Goal: Answer question/provide support: Share knowledge or assist other users

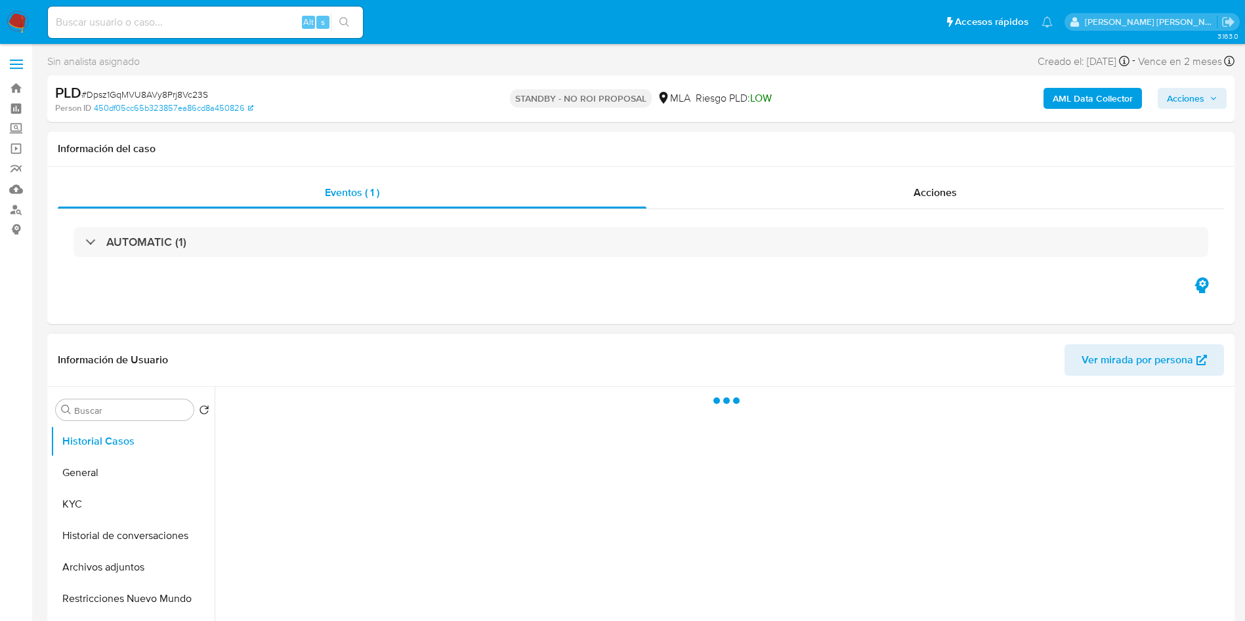
select select "10"
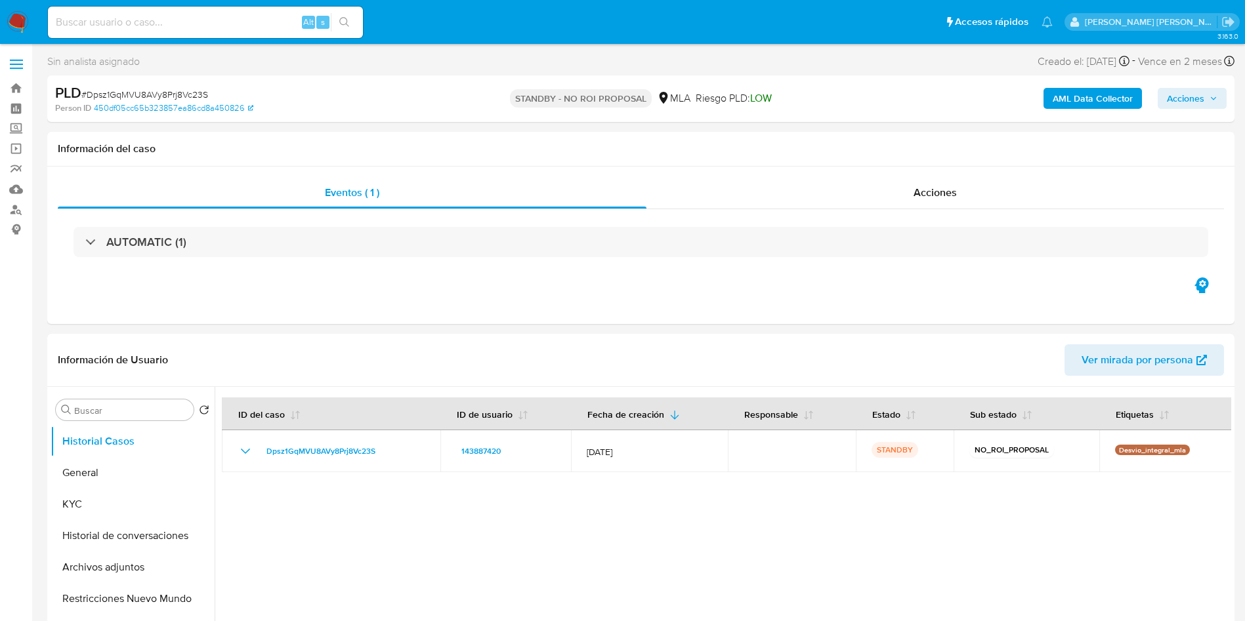
click at [247, 22] on input at bounding box center [205, 22] width 315 height 17
paste input "yB1L72hVb1D7Ljdp90AFq6FO"
type input "yB1L72hVb1D7Ljdp90AFq6FO"
click at [350, 17] on button "search-icon" at bounding box center [344, 22] width 27 height 18
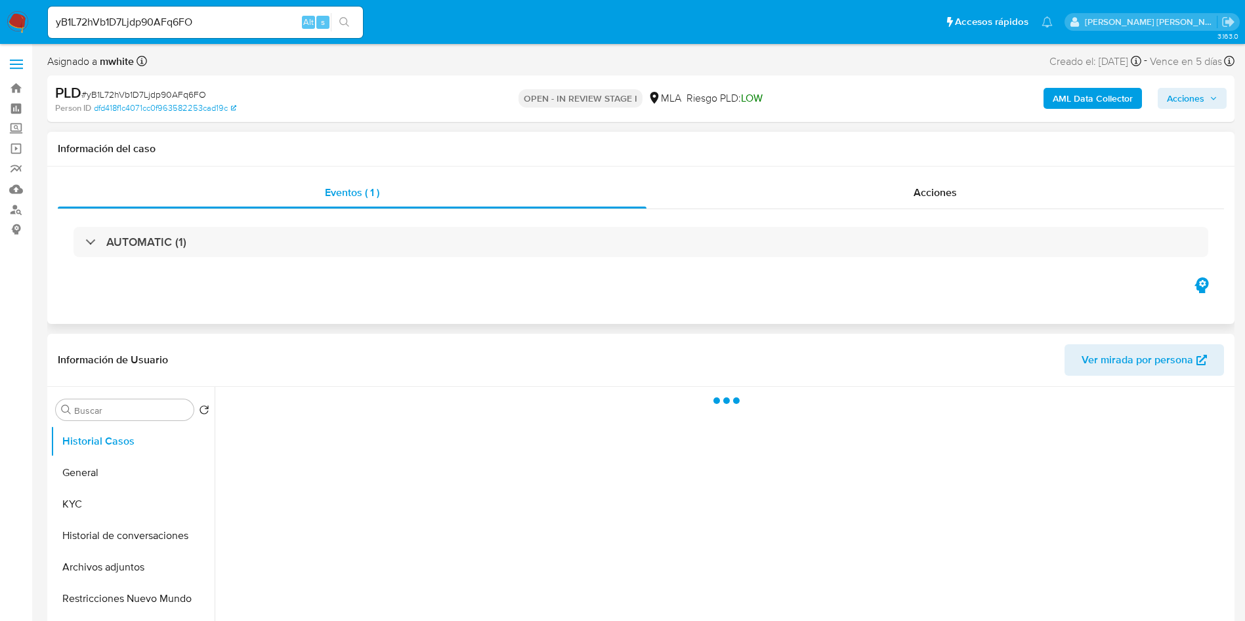
select select "10"
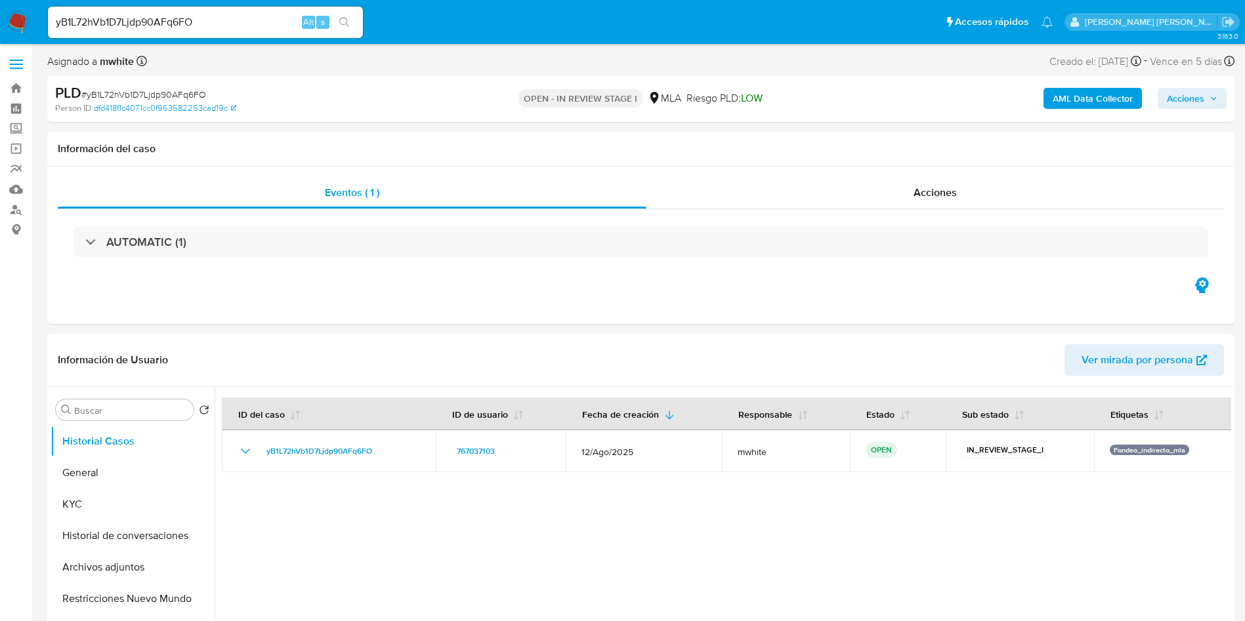
click at [16, 20] on img at bounding box center [18, 22] width 22 height 22
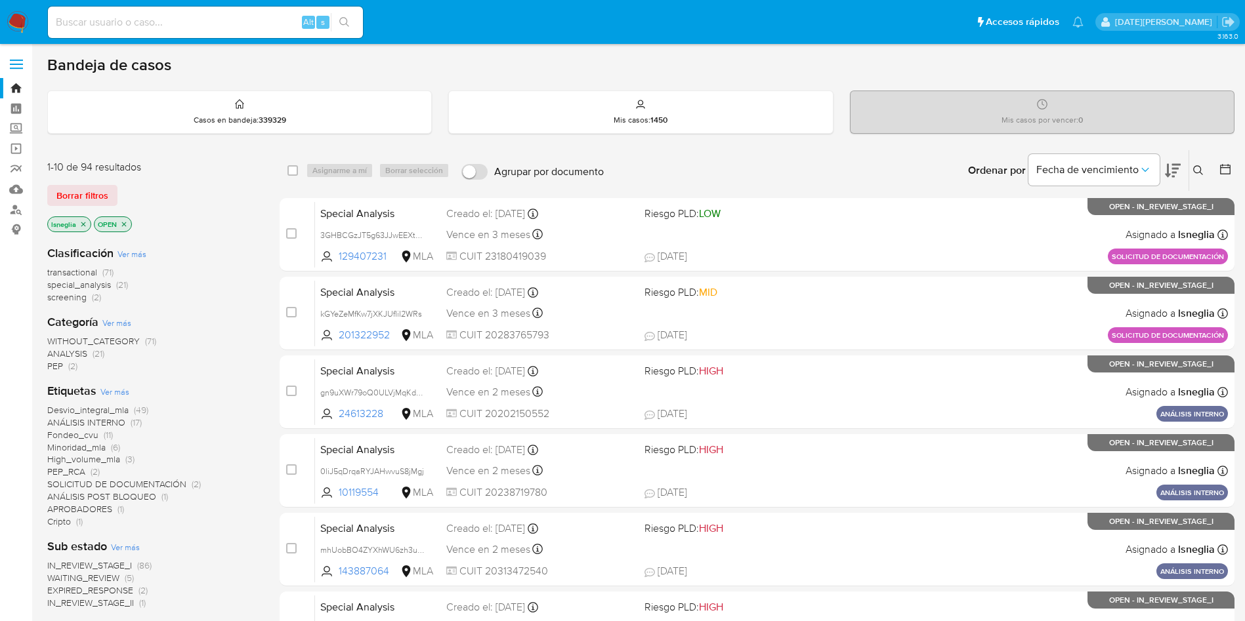
click at [1200, 173] on icon at bounding box center [1198, 170] width 10 height 10
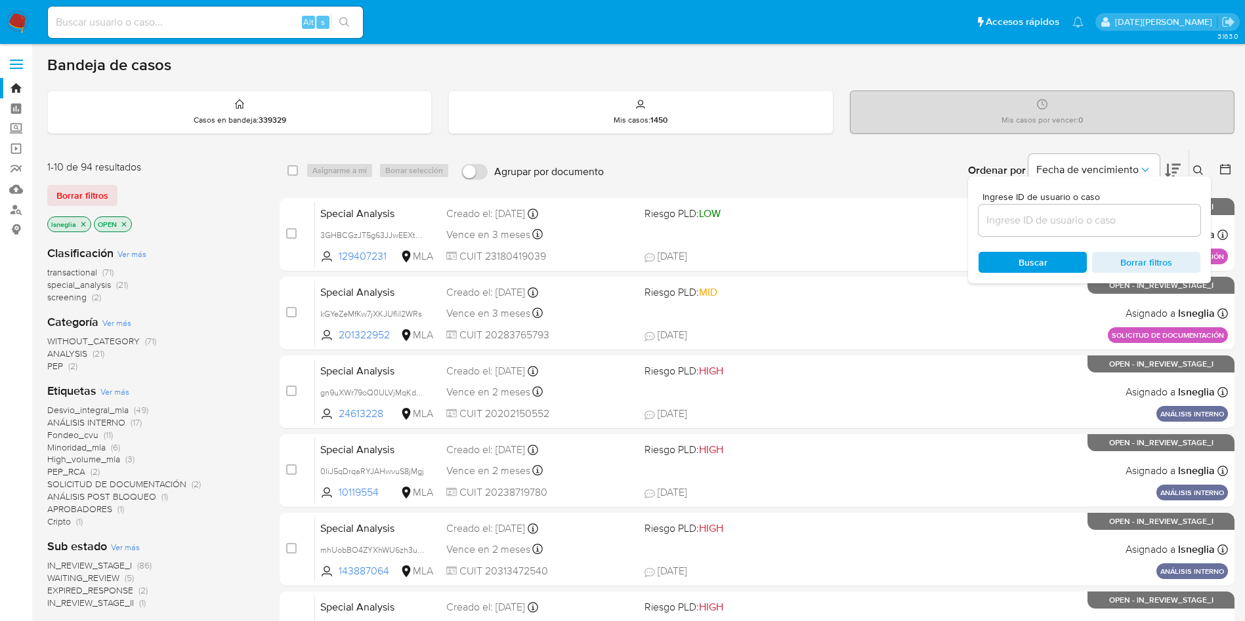
click at [1040, 215] on input at bounding box center [1089, 220] width 222 height 17
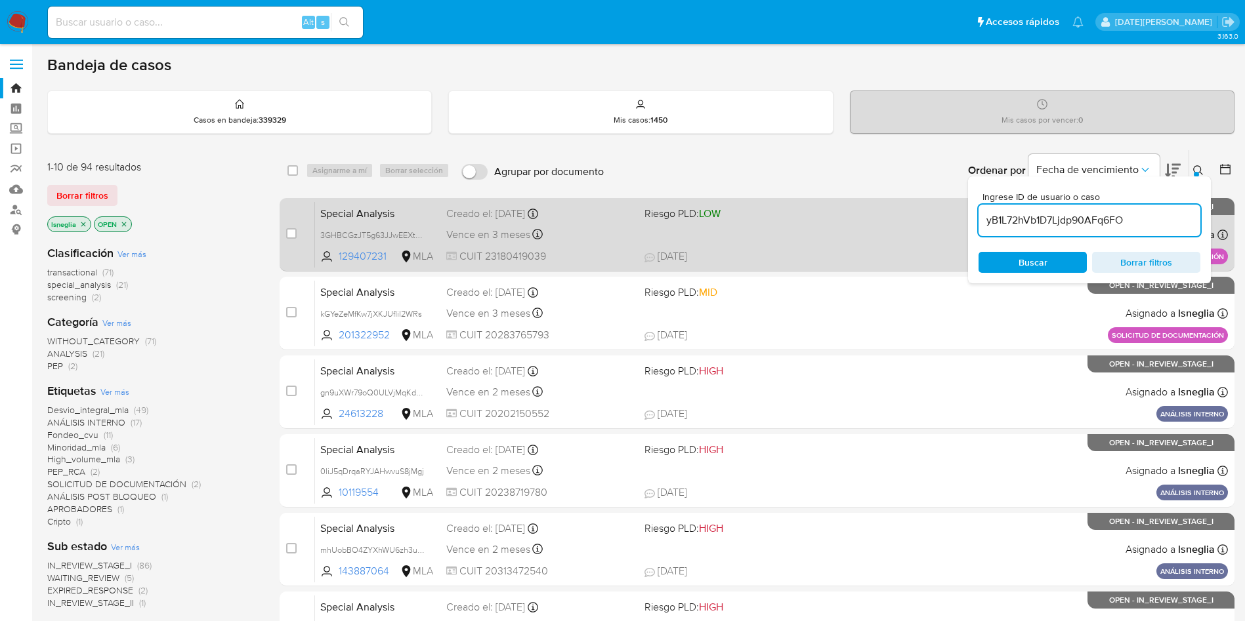
type input "yB1L72hVb1D7Ljdp90AFq6FO"
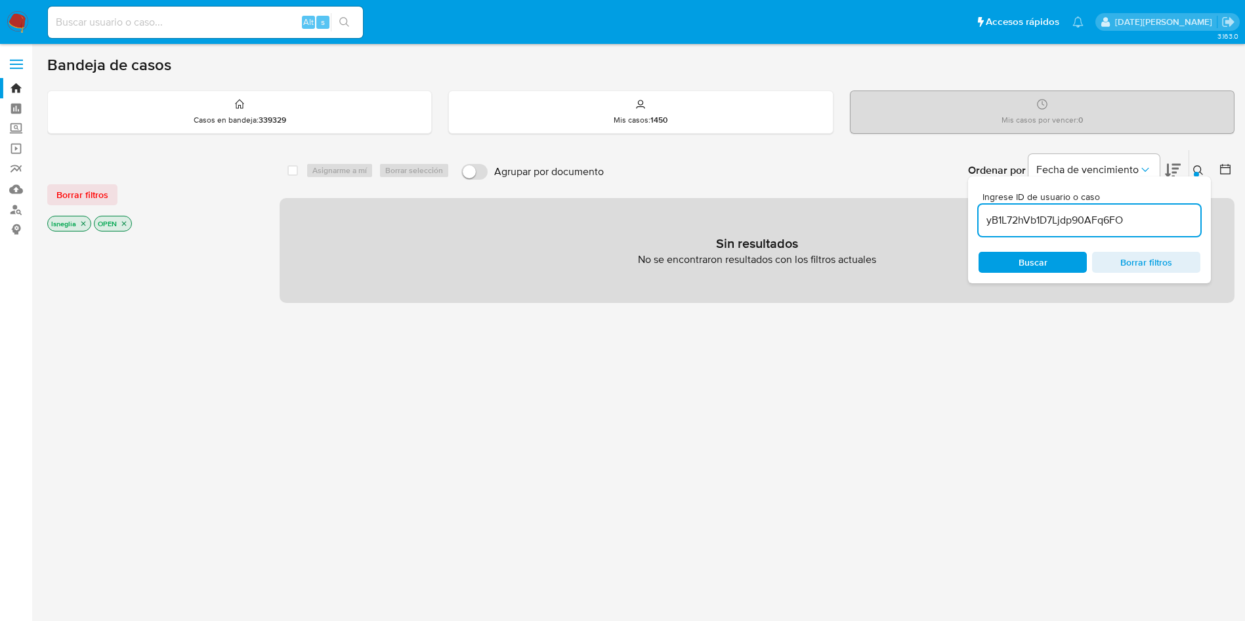
click at [82, 224] on icon "close-filter" at bounding box center [83, 224] width 5 height 5
click at [1201, 165] on icon at bounding box center [1198, 170] width 10 height 10
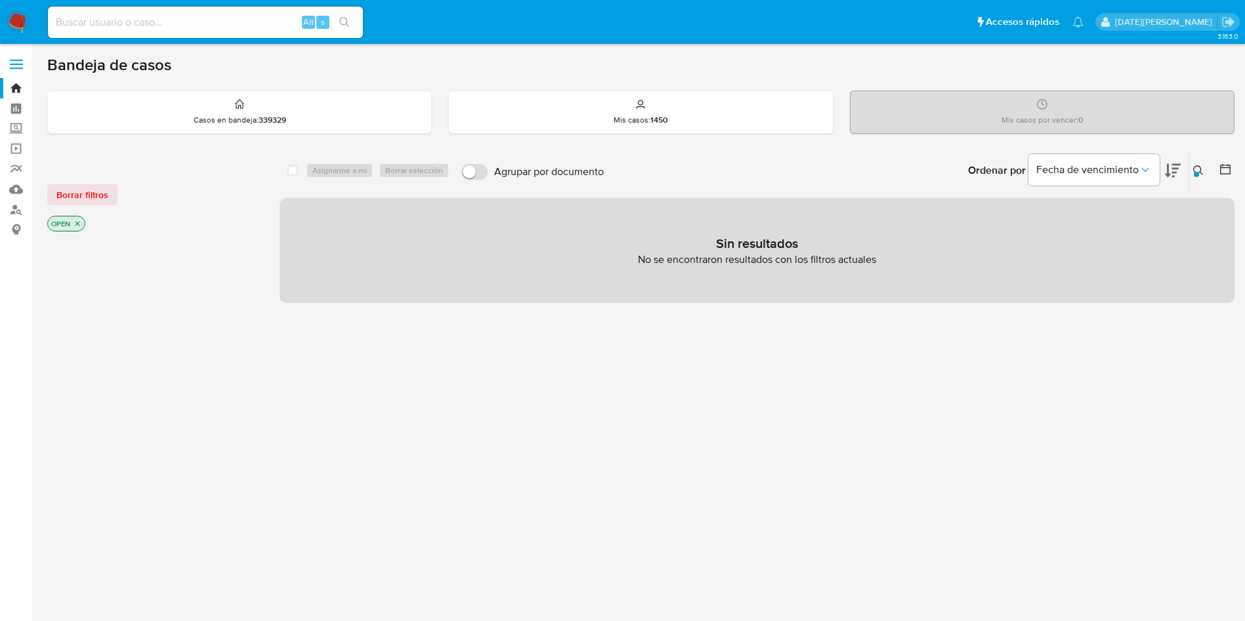
click at [181, 29] on input at bounding box center [205, 22] width 315 height 17
paste input "yB1L72hVb1D7Ljdp90AFq6FO"
type input "yB1L72hVb1D7Ljdp90AFq6FO"
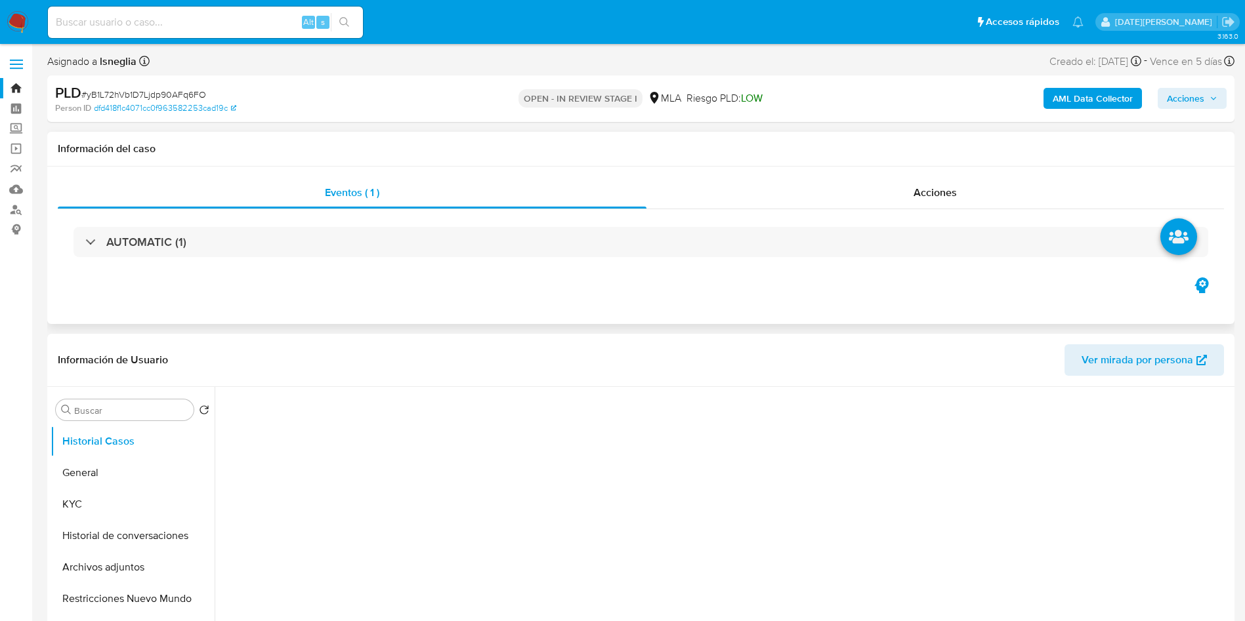
select select "10"
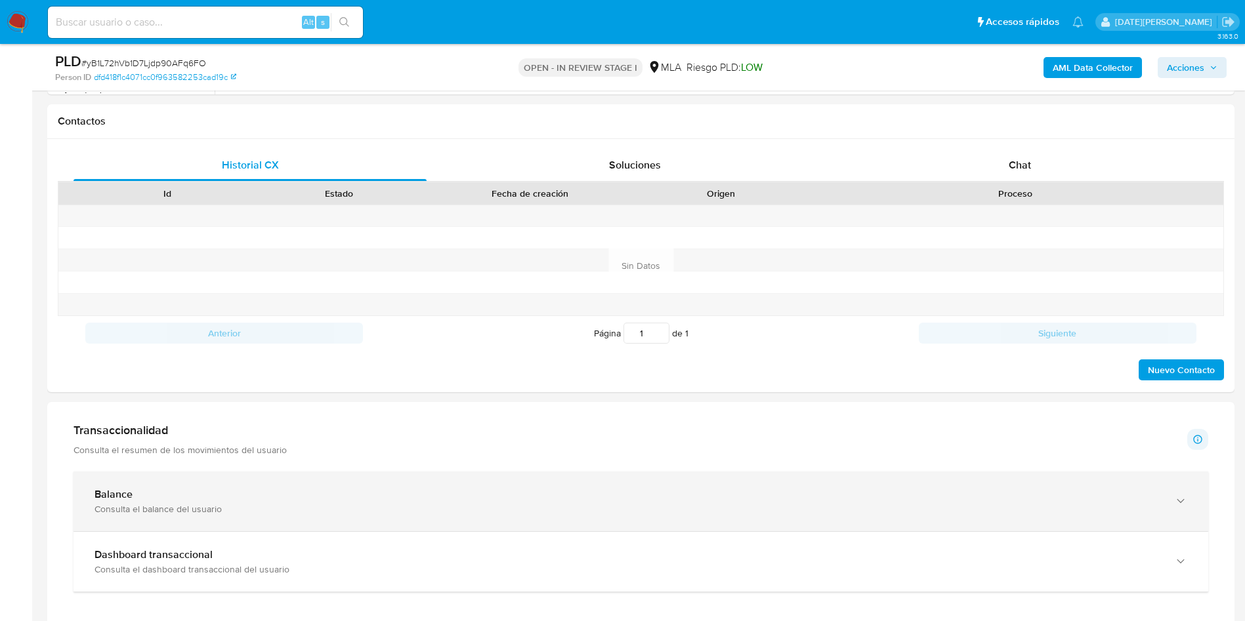
scroll to position [591, 0]
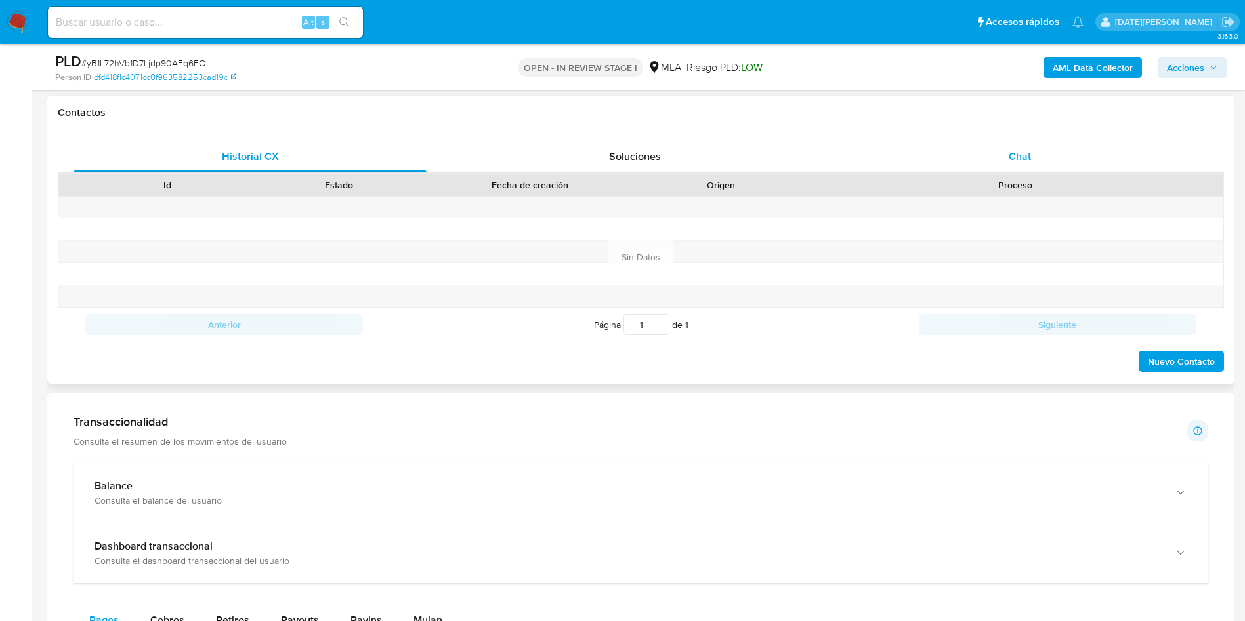
click at [1045, 148] on div "Chat" at bounding box center [1019, 156] width 353 height 31
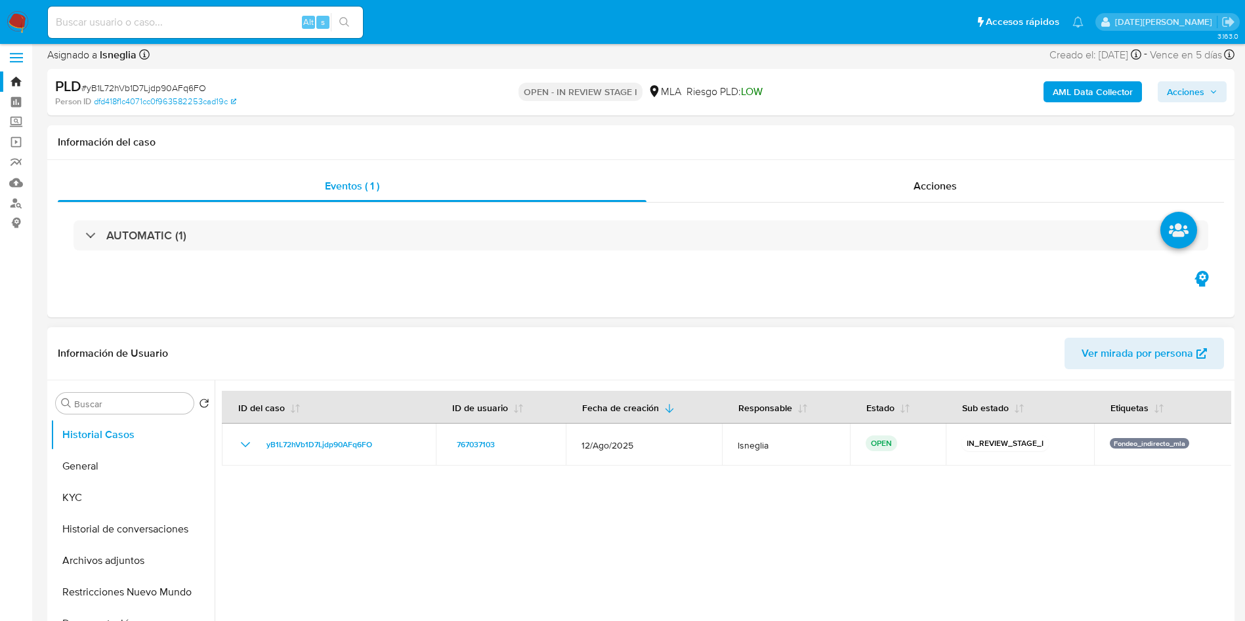
scroll to position [0, 0]
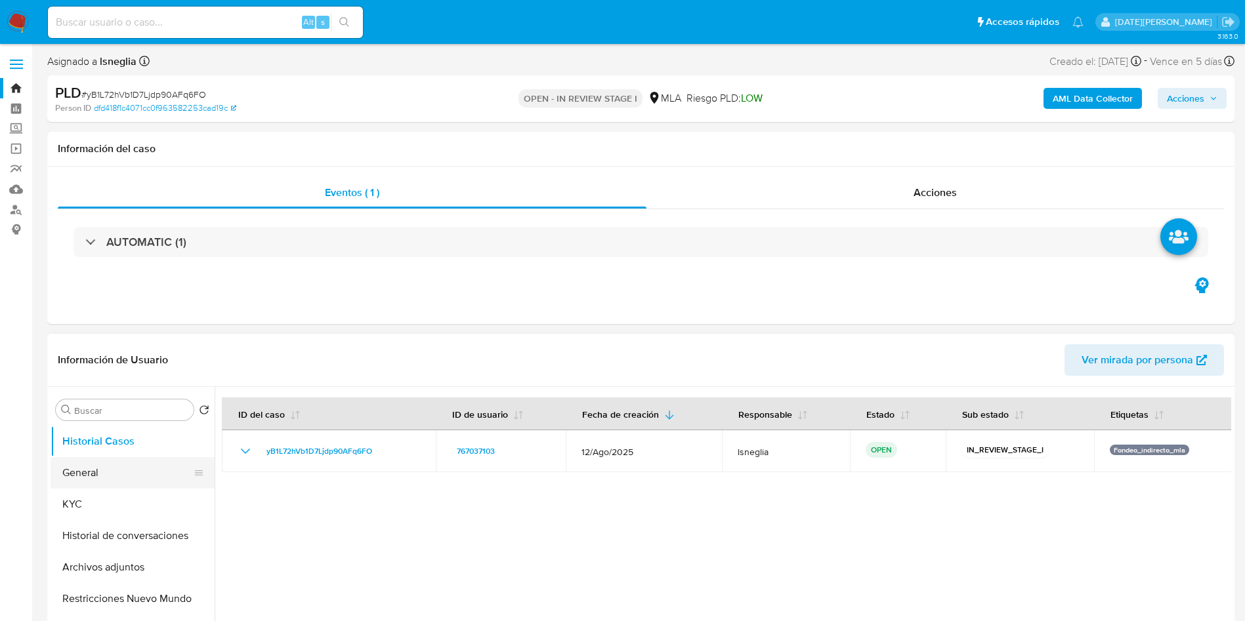
click at [135, 466] on button "General" at bounding box center [128, 472] width 154 height 31
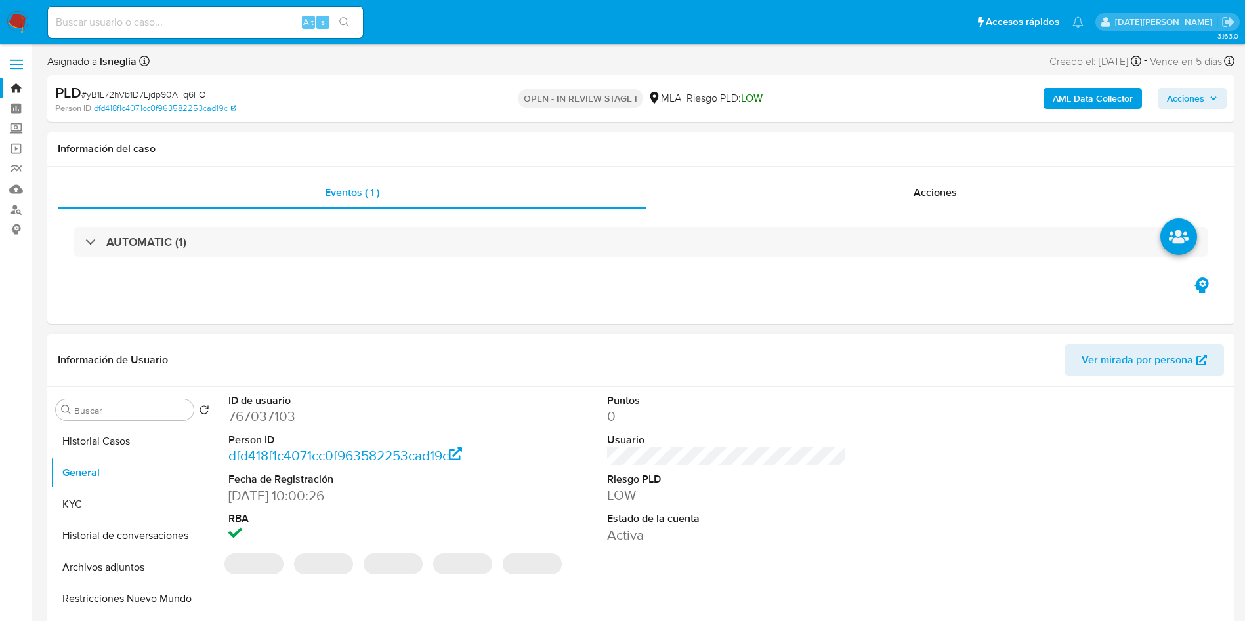
click at [278, 408] on dd "767037103" at bounding box center [347, 416] width 239 height 18
copy dd "767037103"
drag, startPoint x: 287, startPoint y: 414, endPoint x: 280, endPoint y: 417, distance: 7.7
copy dd "767037103"
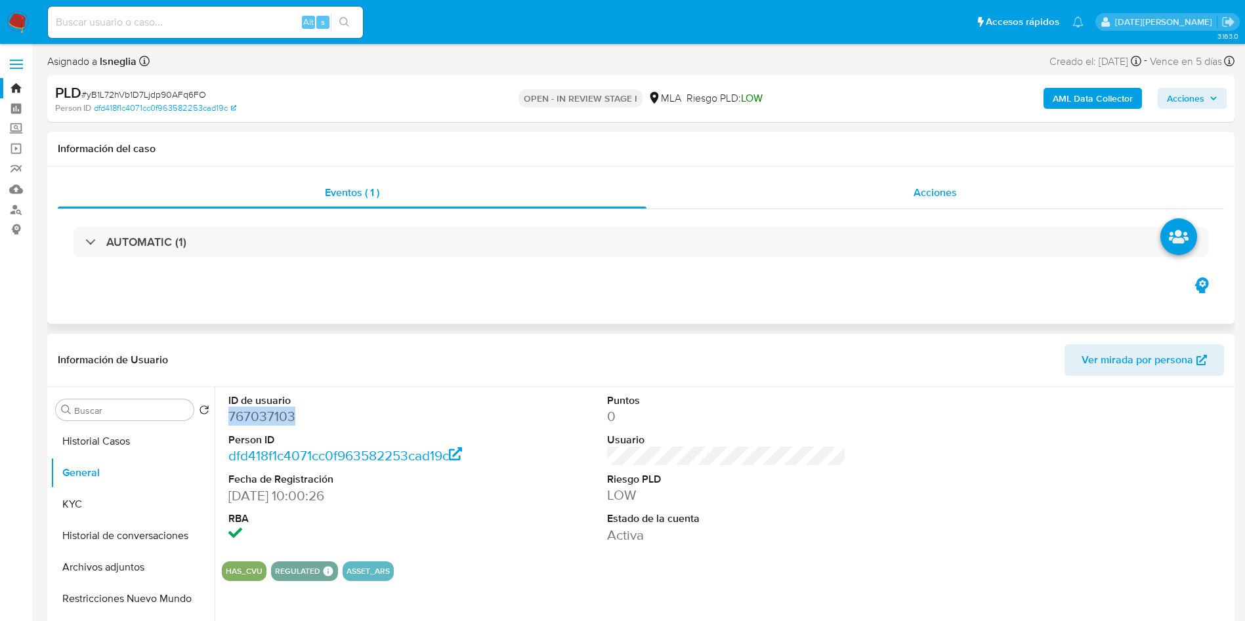
click at [905, 184] on div "Acciones" at bounding box center [934, 192] width 577 height 31
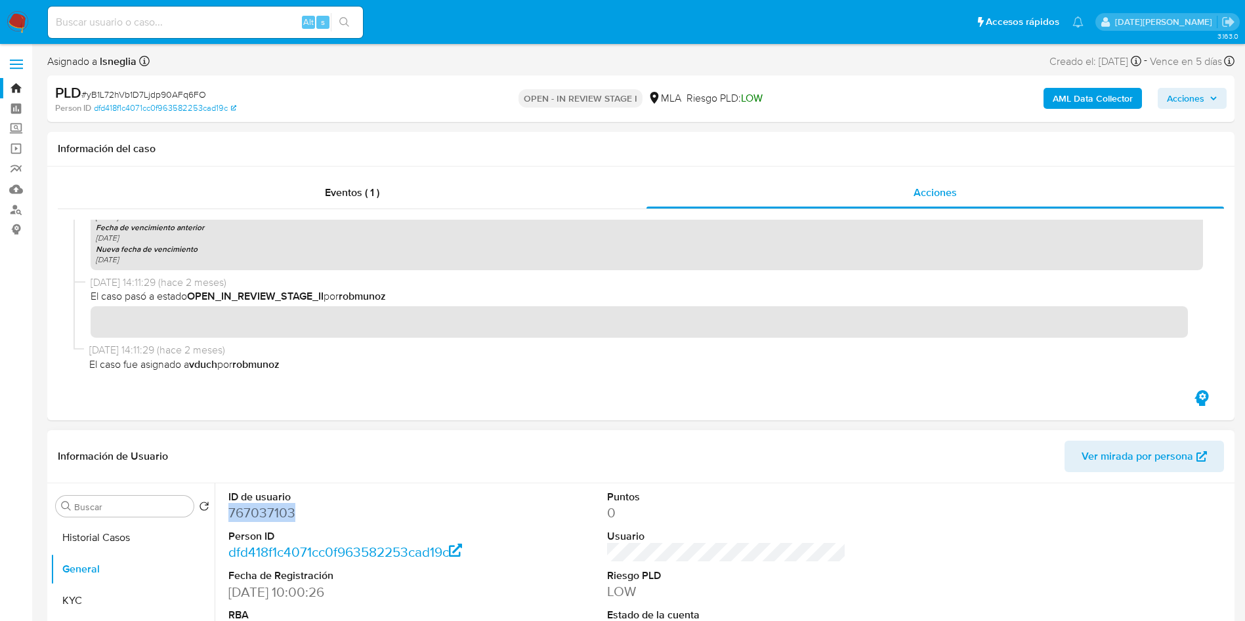
copy dd "767037103"
click at [552, 28] on ul "Pausado Ver notificaciones Alt s Accesos rápidos Presiona las siguientes teclas…" at bounding box center [565, 21] width 1049 height 33
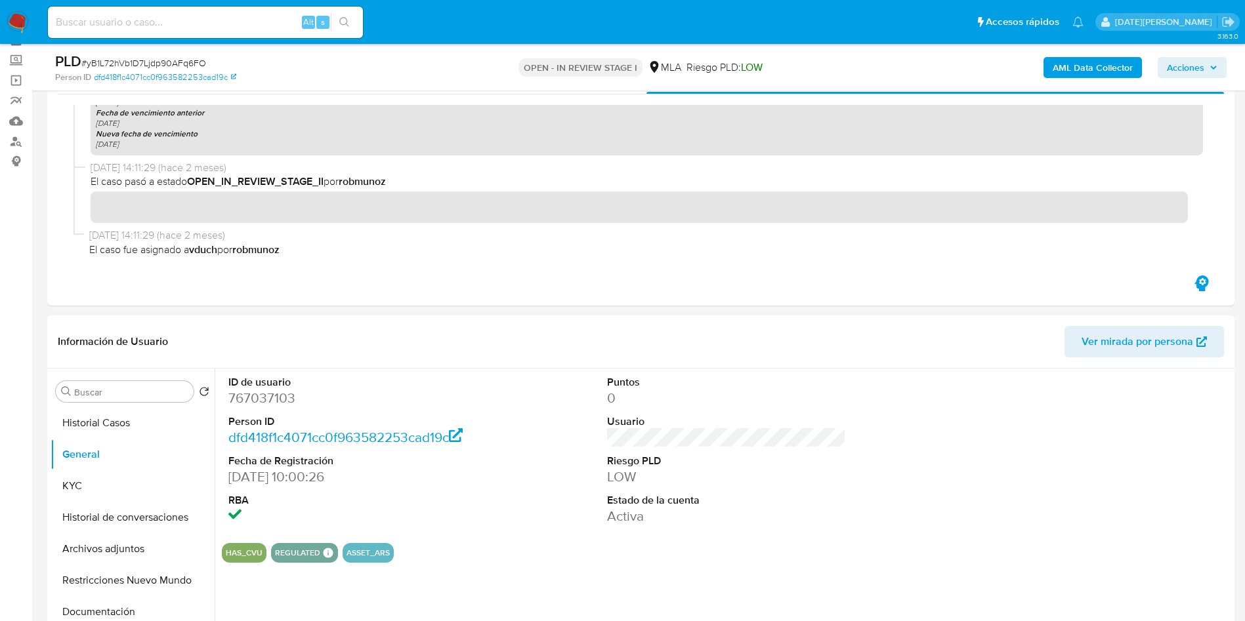
scroll to position [98, 0]
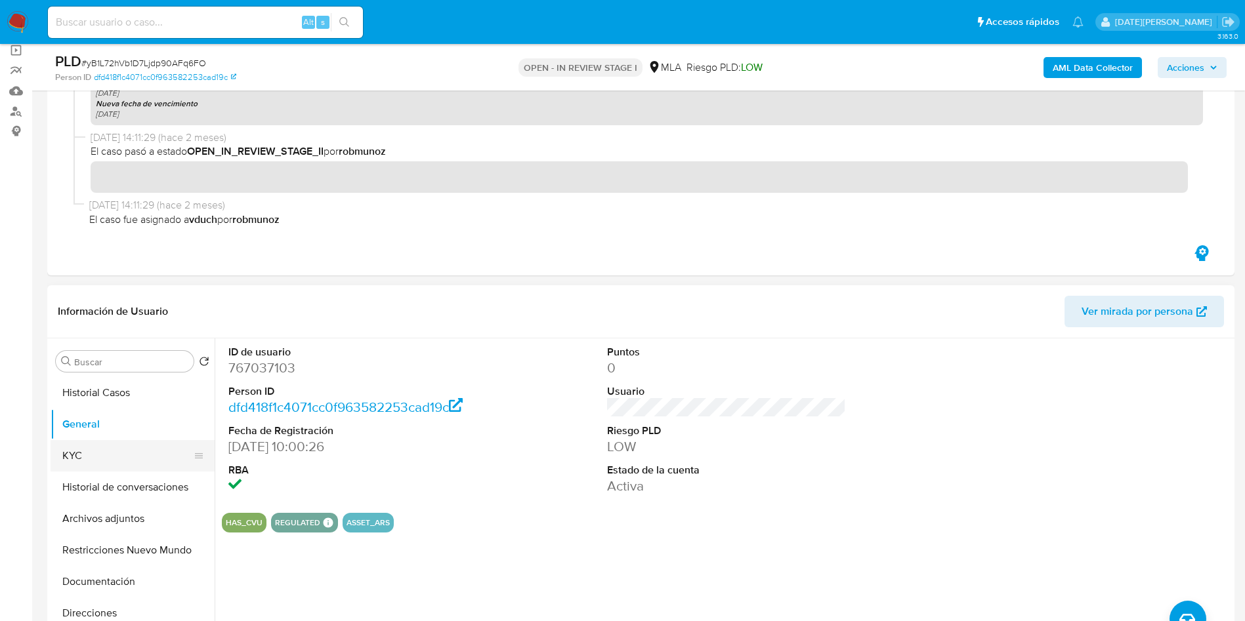
click at [94, 461] on button "KYC" at bounding box center [128, 455] width 154 height 31
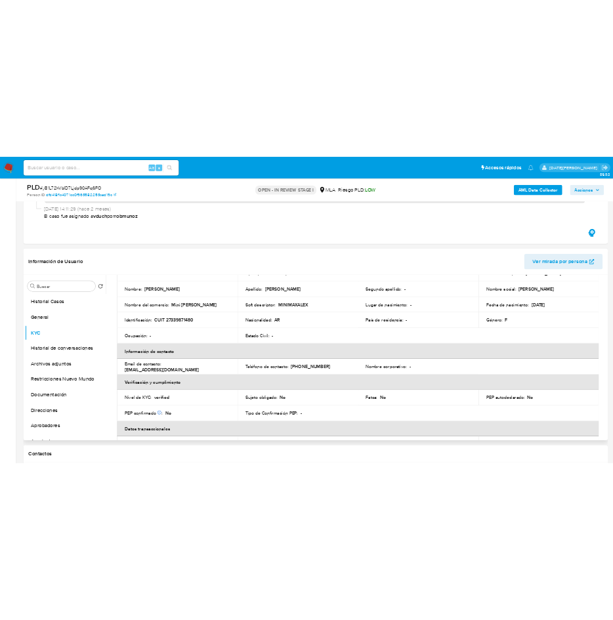
scroll to position [0, 0]
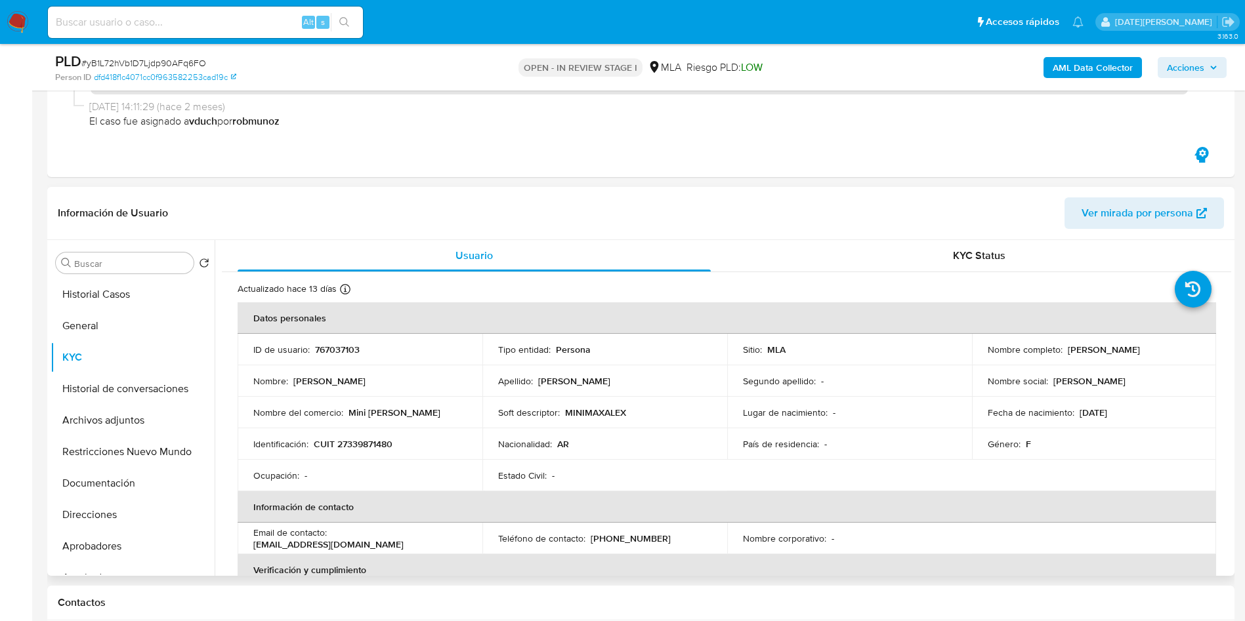
drag, startPoint x: 687, startPoint y: 411, endPoint x: 696, endPoint y: 417, distance: 10.8
click at [687, 411] on div "Soft descriptor : MINIMAXALEX" at bounding box center [604, 413] width 213 height 12
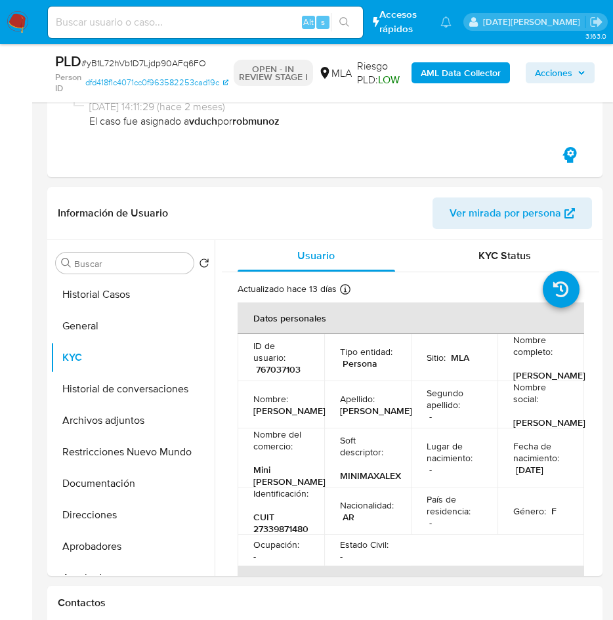
click at [148, 60] on span "# yB1L72hVb1D7Ljdp90AFq6FO" at bounding box center [143, 62] width 125 height 13
copy span "yB1L72hVb1D7Ljdp90AFq6FO"
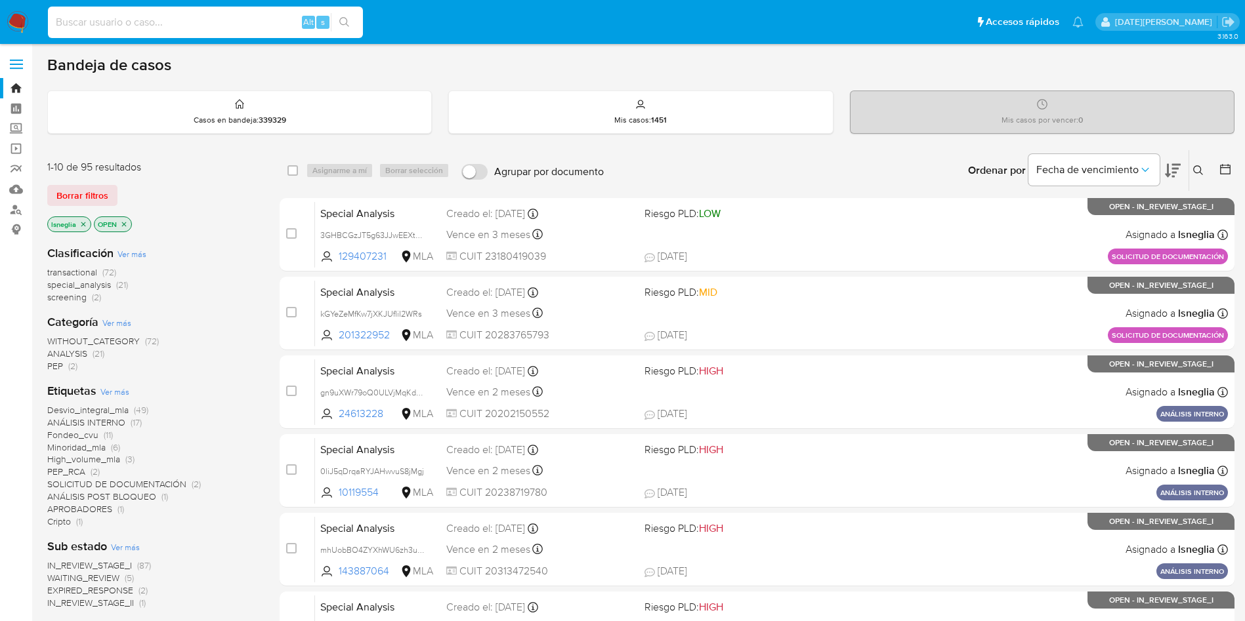
click at [240, 24] on input at bounding box center [205, 22] width 315 height 17
paste input "yB1L72hVb1D7Ljdp90AFq6FO"
type input "yB1L72hVb1D7Ljdp90AFq6FO"
click at [342, 14] on button "search-icon" at bounding box center [344, 22] width 27 height 18
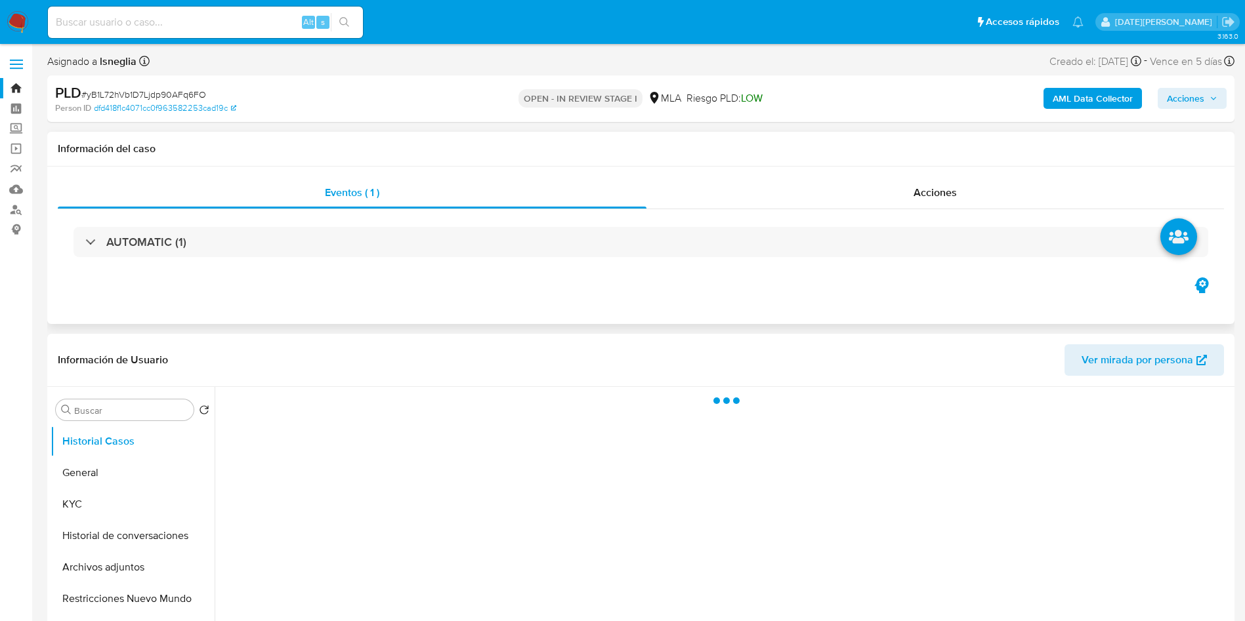
select select "10"
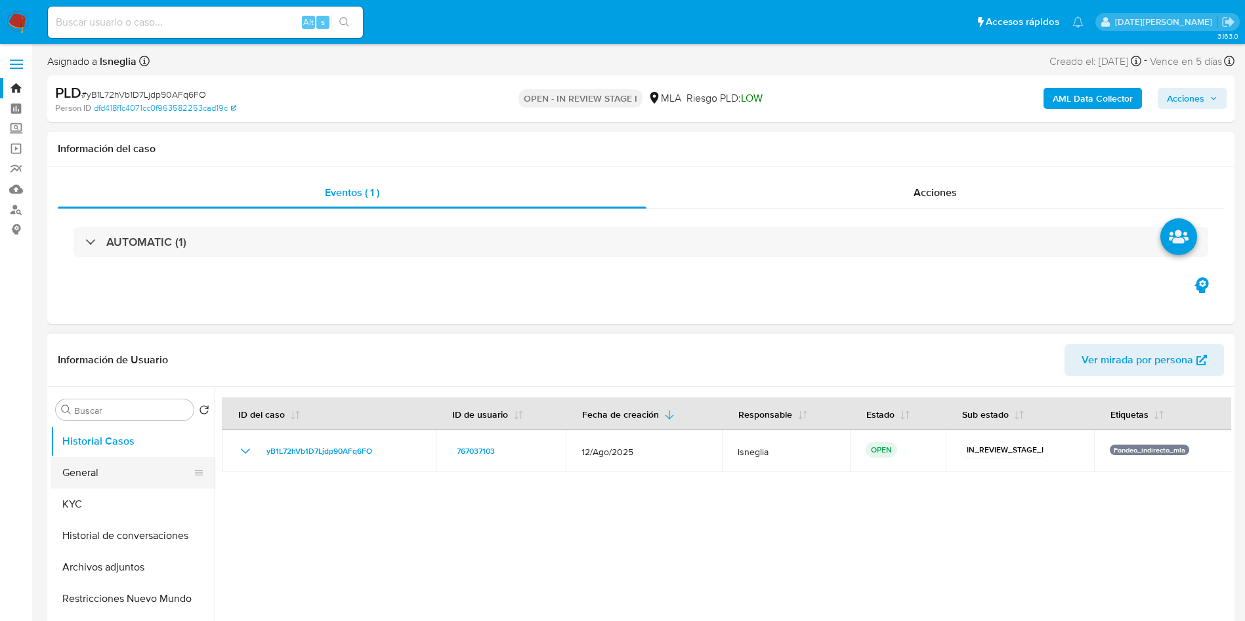
click at [119, 472] on button "General" at bounding box center [128, 472] width 154 height 31
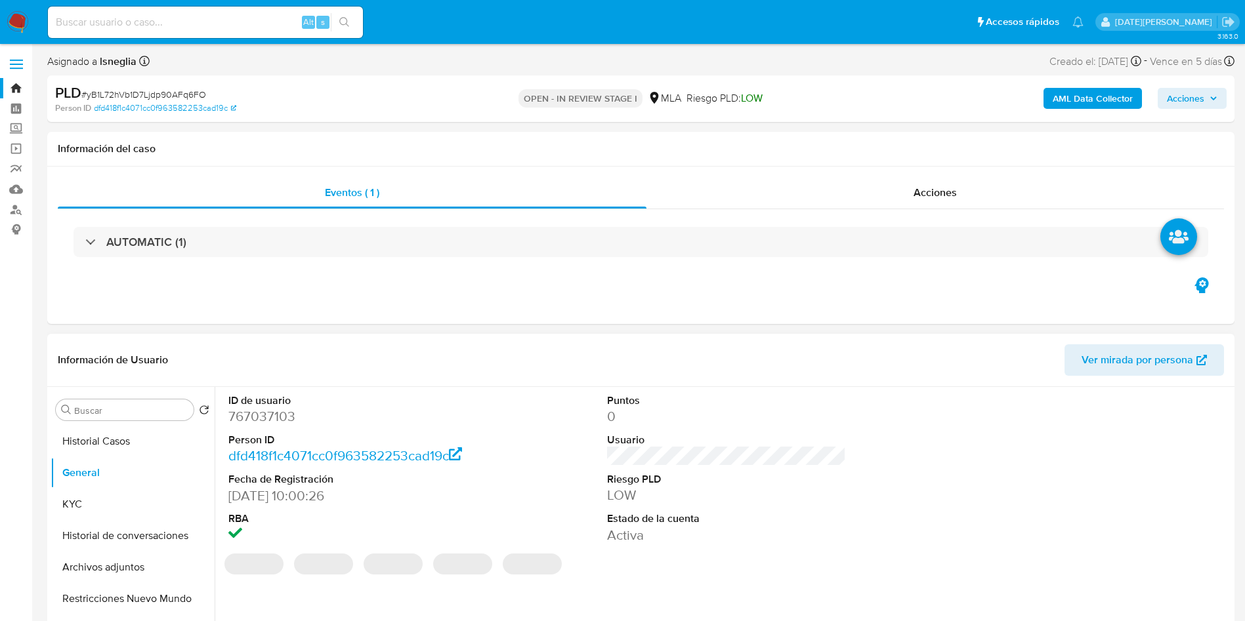
click at [279, 412] on dd "767037103" at bounding box center [347, 416] width 239 height 18
copy dd "767037103"
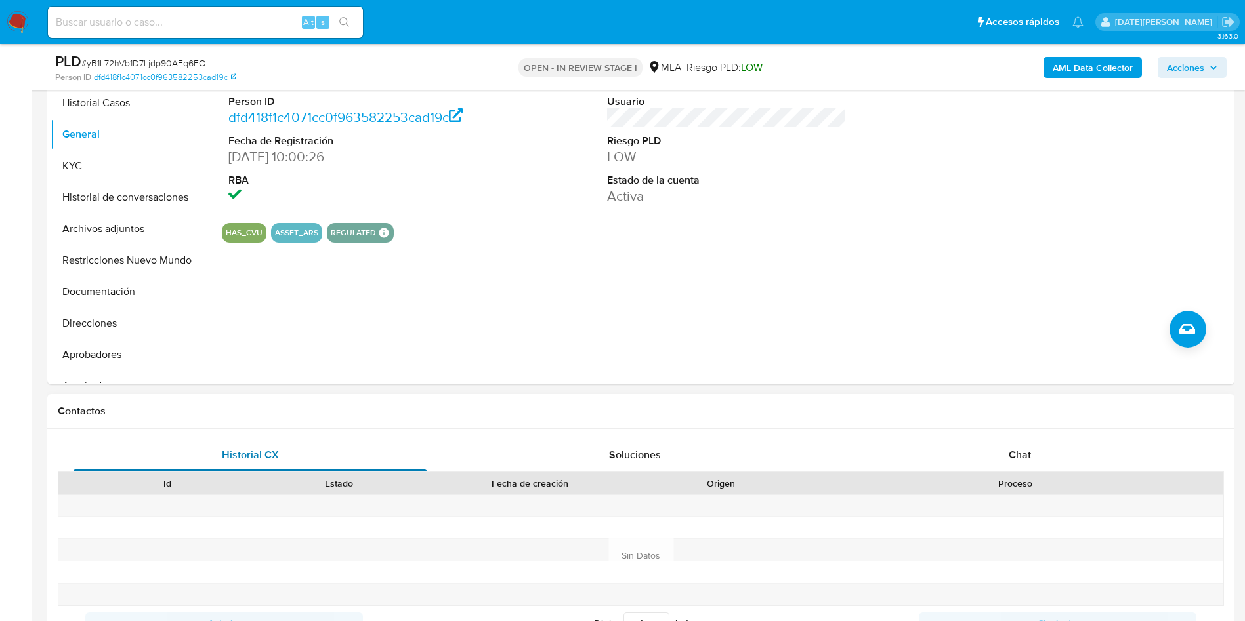
scroll to position [197, 0]
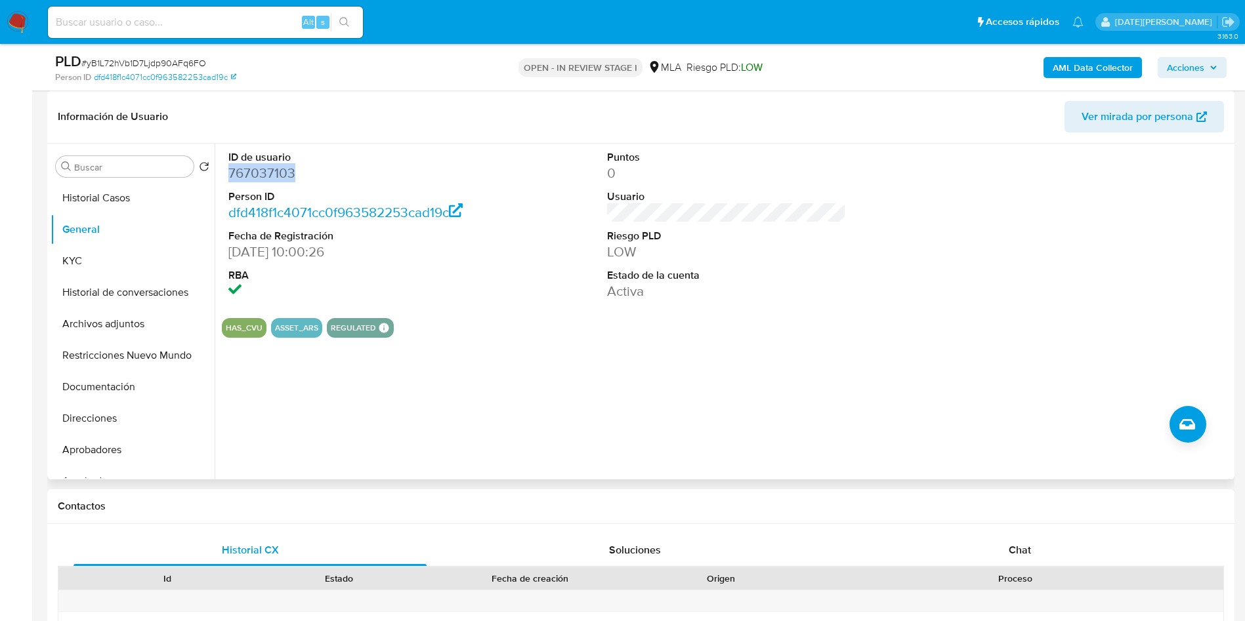
copy dd "767037103"
drag, startPoint x: 554, startPoint y: 262, endPoint x: 549, endPoint y: 136, distance: 126.1
click at [554, 262] on div "ID de usuario 767037103 Person ID dfd418f1c4071cc0f963582253cad19c Fecha de Reg…" at bounding box center [726, 226] width 1009 height 164
click at [134, 259] on button "KYC" at bounding box center [128, 260] width 154 height 31
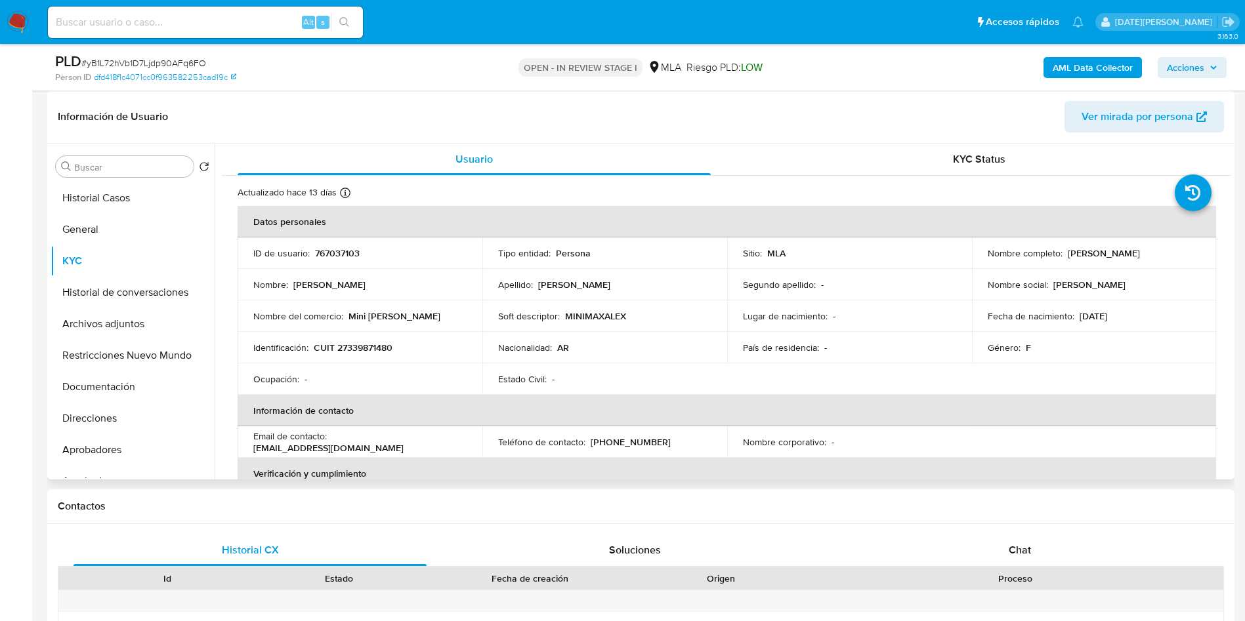
drag, startPoint x: 1063, startPoint y: 253, endPoint x: 1173, endPoint y: 257, distance: 110.3
click at [1173, 257] on div "Nombre completo : Alexia Tamara Gomez" at bounding box center [1094, 253] width 213 height 12
copy p "[PERSON_NAME]"
drag, startPoint x: 313, startPoint y: 347, endPoint x: 403, endPoint y: 339, distance: 90.3
click at [404, 343] on div "Identificación : CUIT 27339871480" at bounding box center [359, 348] width 213 height 12
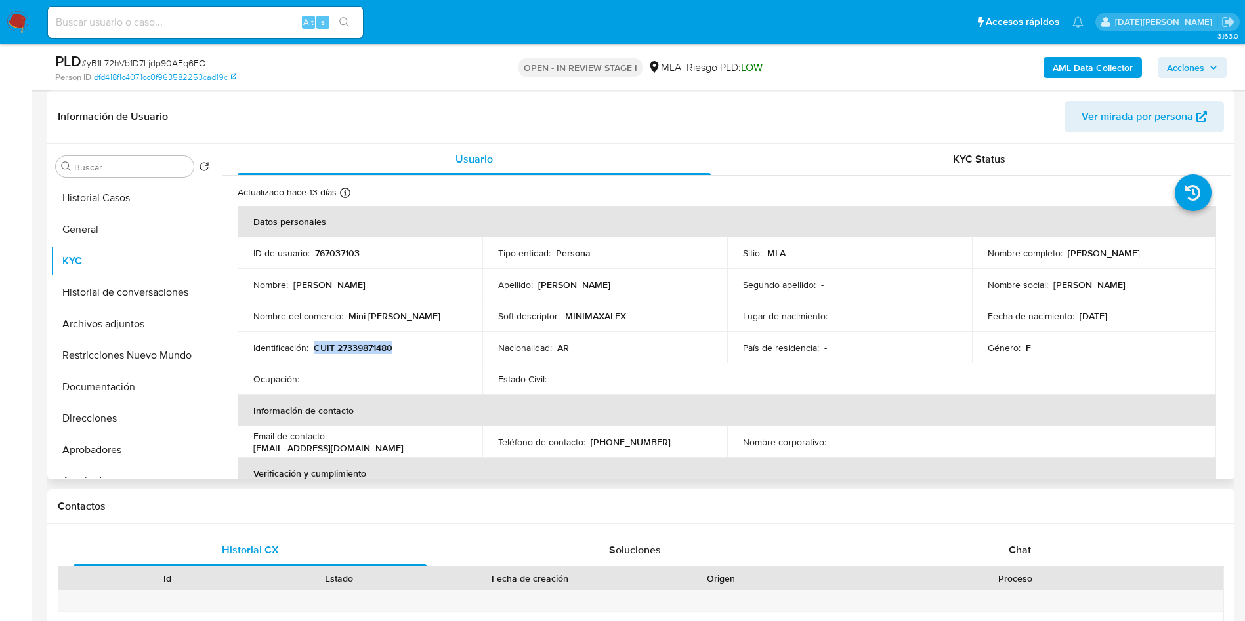
copy p "CUIT 27339871480"
click at [93, 417] on button "Direcciones" at bounding box center [128, 418] width 154 height 31
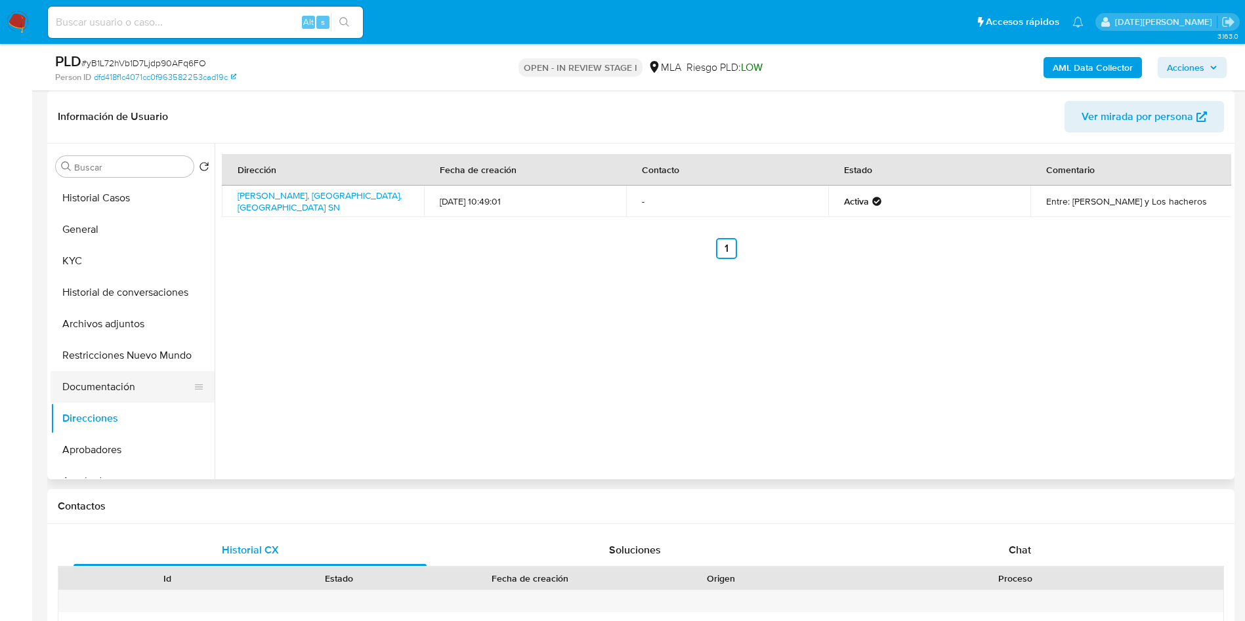
click at [122, 395] on button "Documentación" at bounding box center [128, 386] width 154 height 31
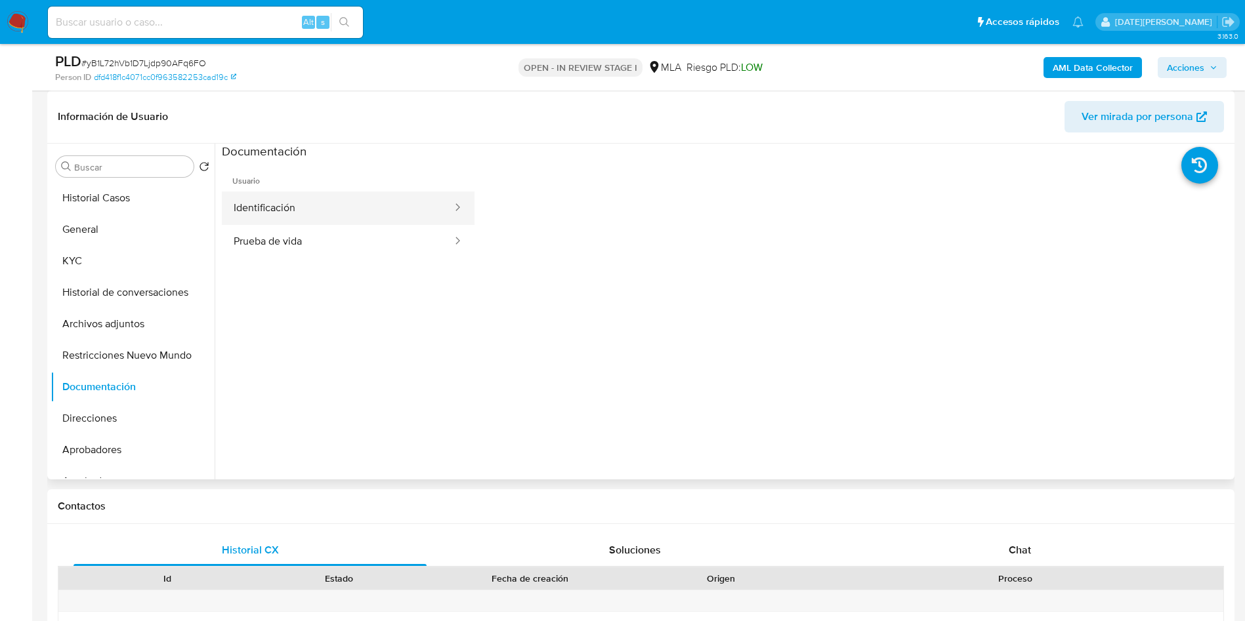
click at [276, 213] on button "Identificación" at bounding box center [338, 208] width 232 height 33
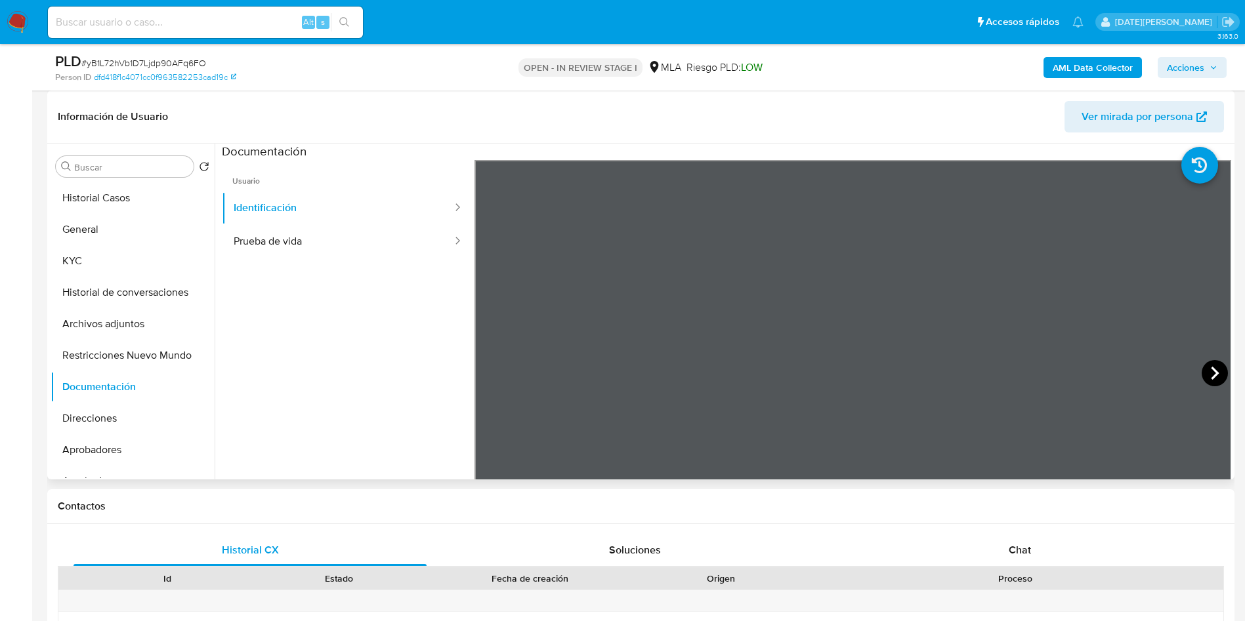
click at [1219, 369] on icon at bounding box center [1214, 373] width 26 height 26
click at [77, 253] on button "KYC" at bounding box center [128, 260] width 154 height 31
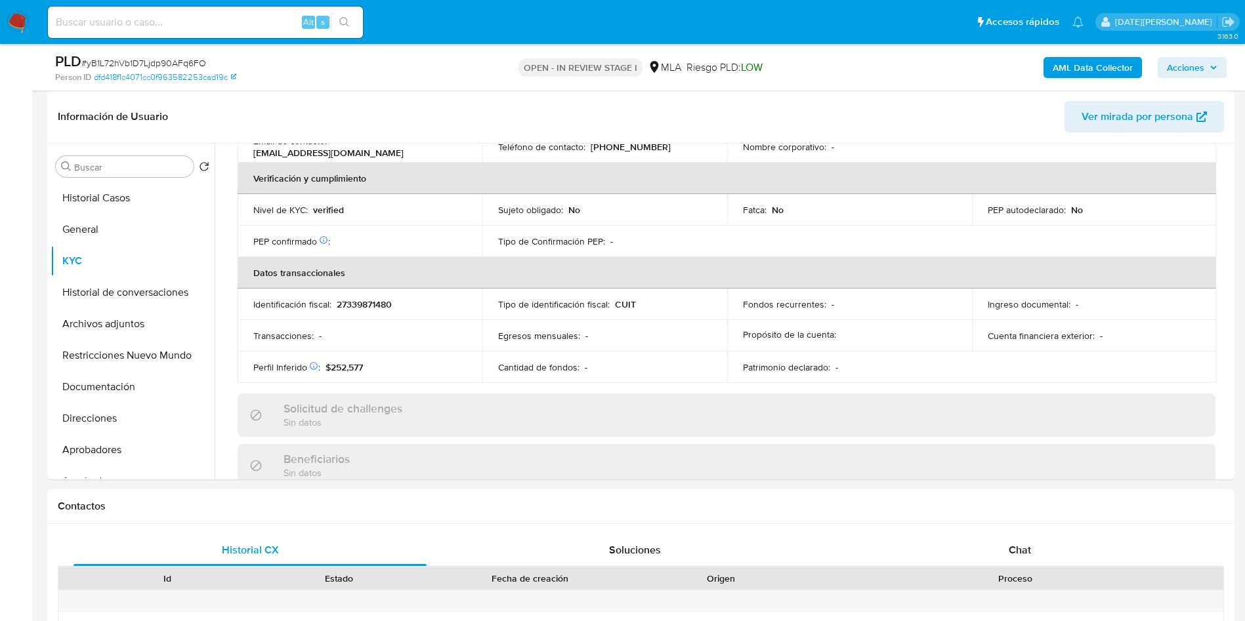
scroll to position [606, 0]
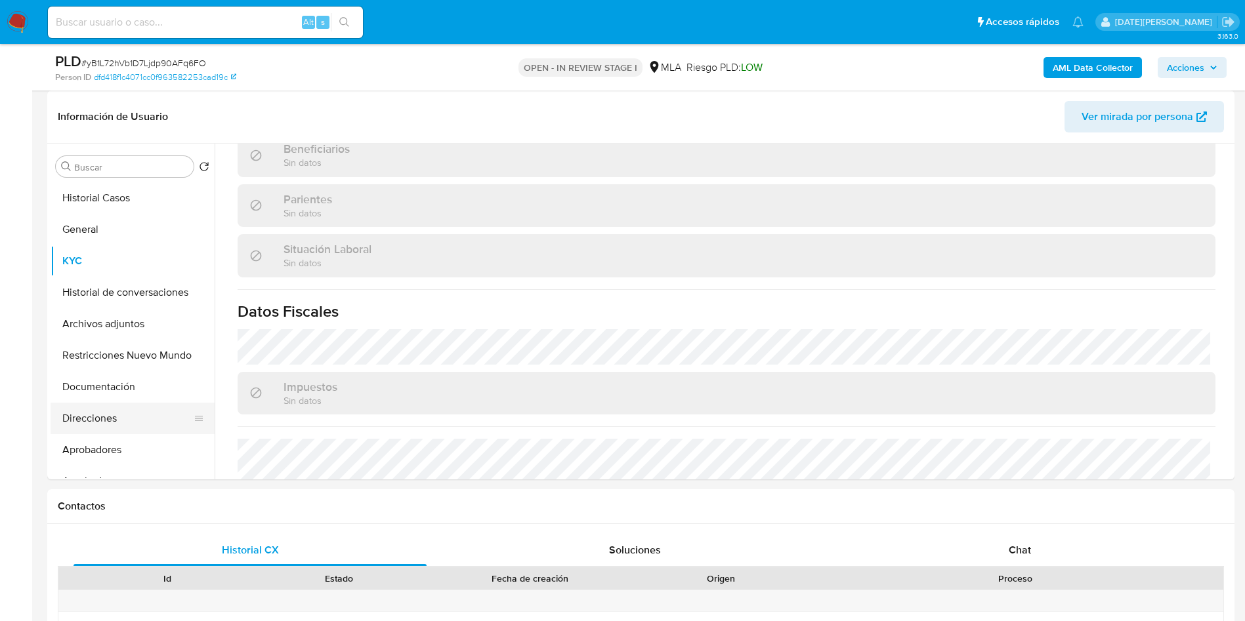
click at [106, 417] on button "Direcciones" at bounding box center [128, 418] width 154 height 31
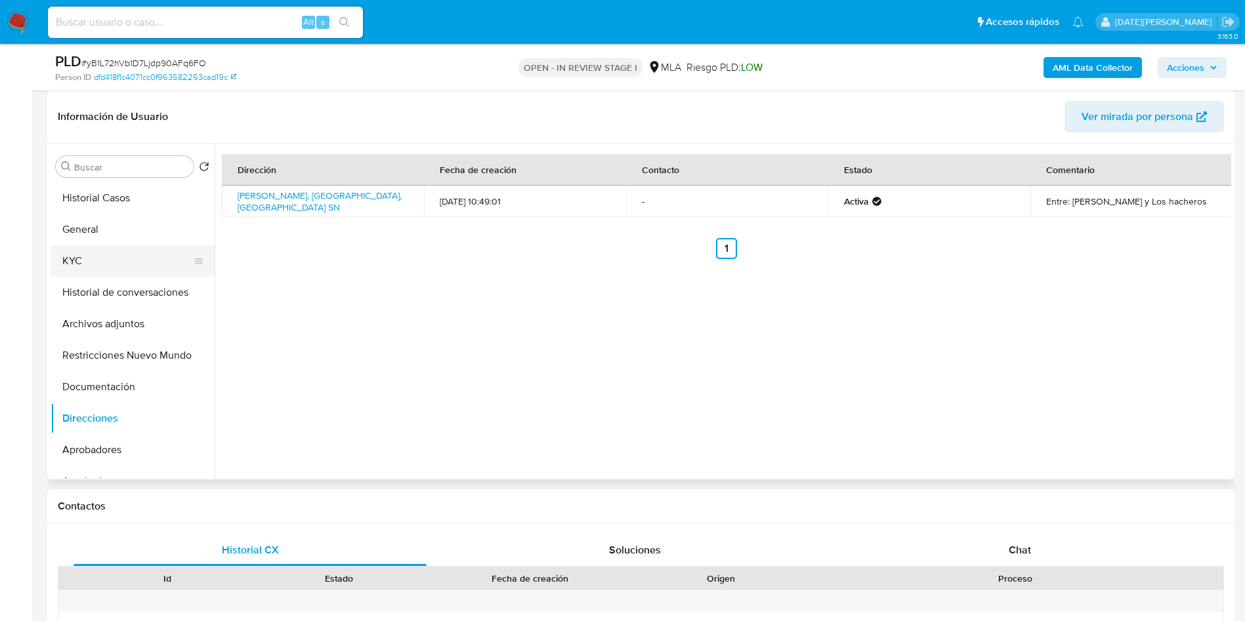
click at [96, 254] on button "KYC" at bounding box center [128, 260] width 154 height 31
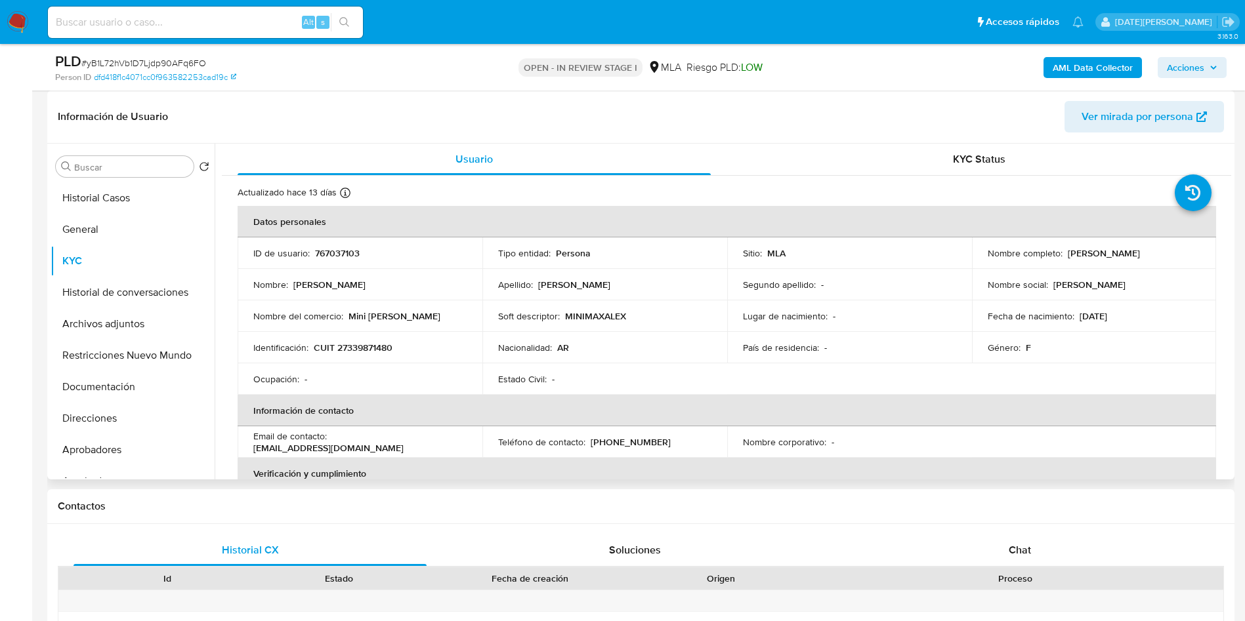
click at [383, 346] on p "CUIT 27339871480" at bounding box center [353, 348] width 79 height 12
copy p "27339871480"
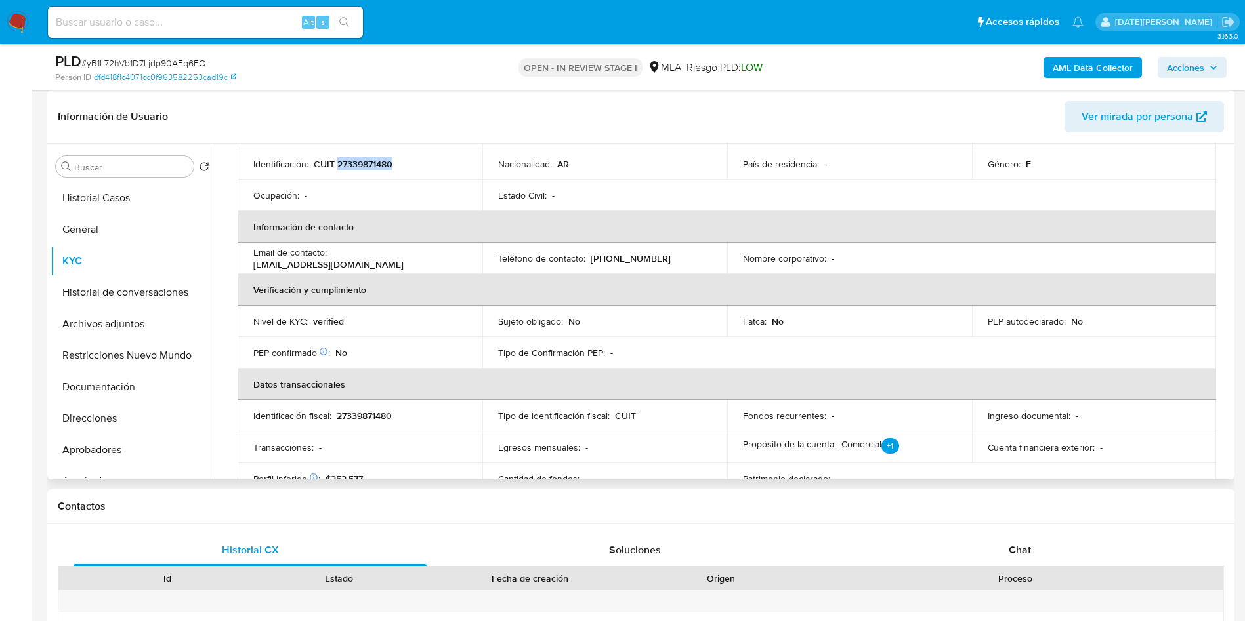
scroll to position [492, 0]
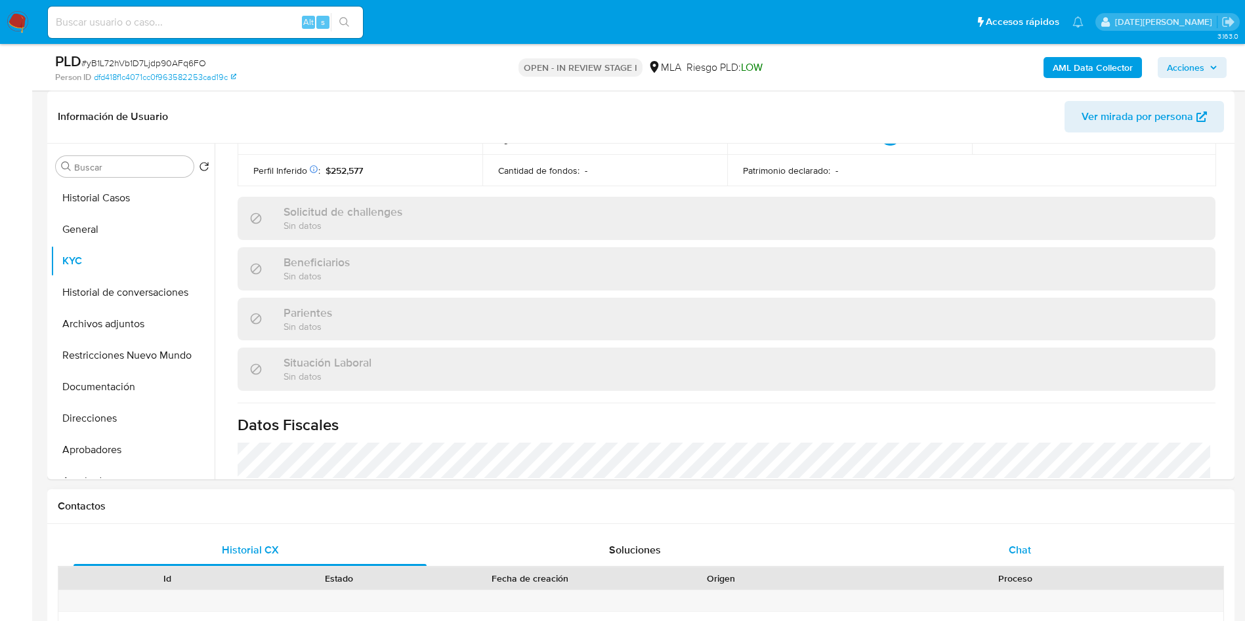
click at [1008, 541] on div "Chat" at bounding box center [1019, 550] width 353 height 31
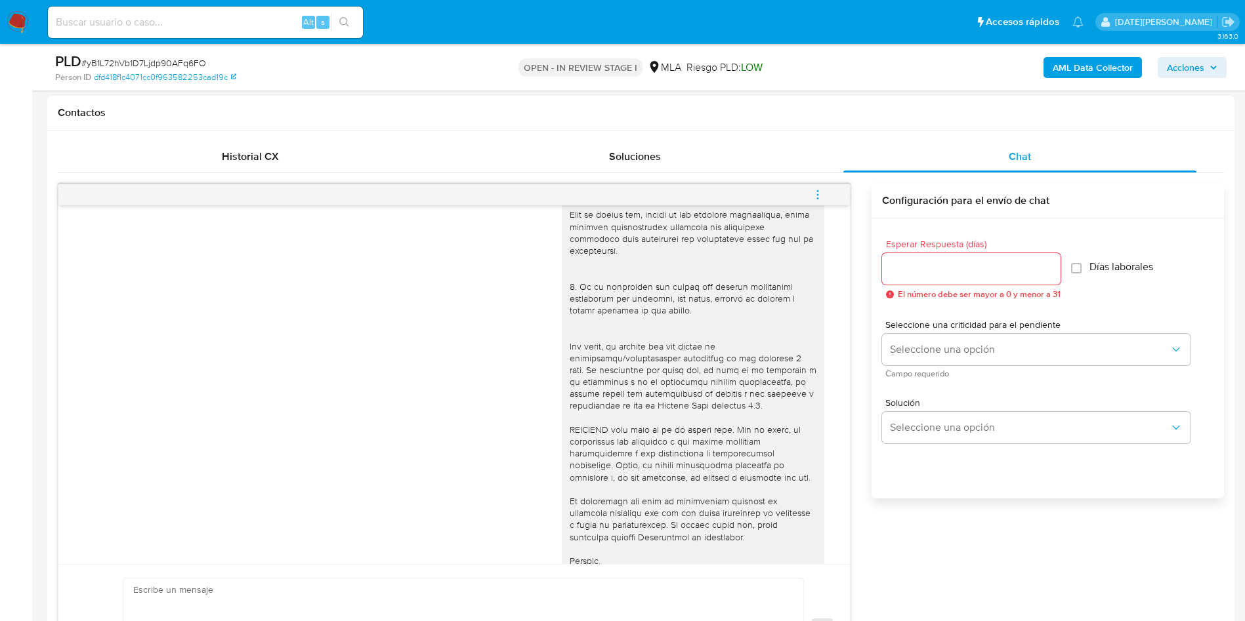
scroll to position [396, 0]
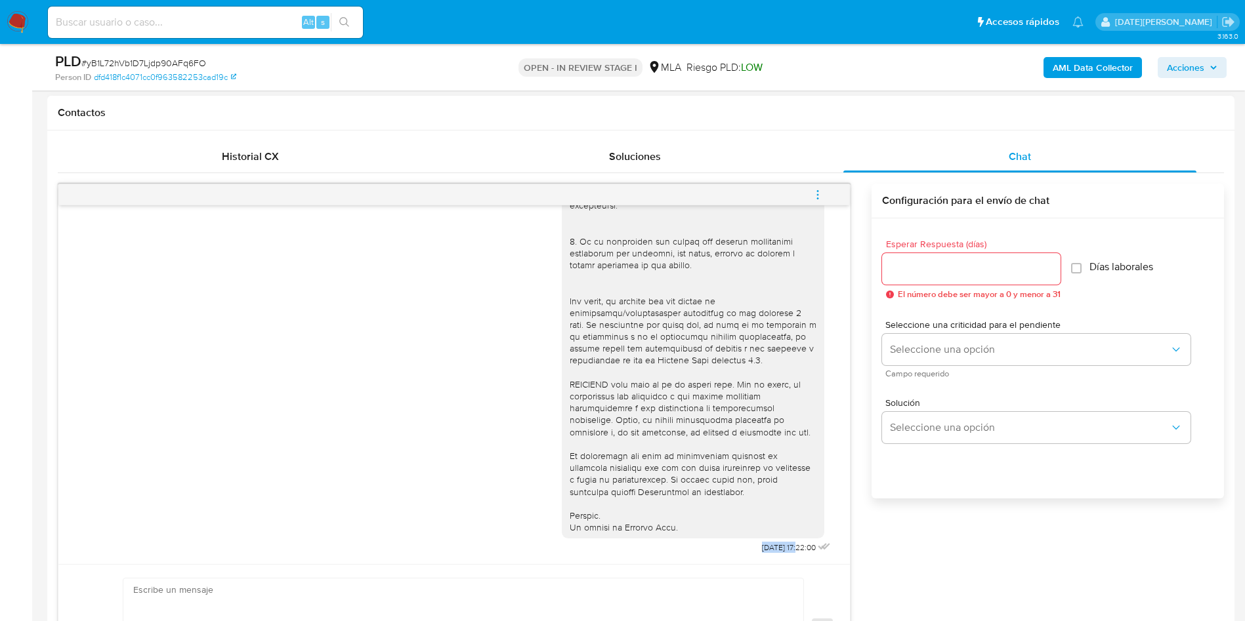
drag, startPoint x: 727, startPoint y: 547, endPoint x: 770, endPoint y: 549, distance: 42.7
click at [770, 549] on div "[DATE] 17:22:00" at bounding box center [698, 198] width 272 height 718
copy span "18/08/2025"
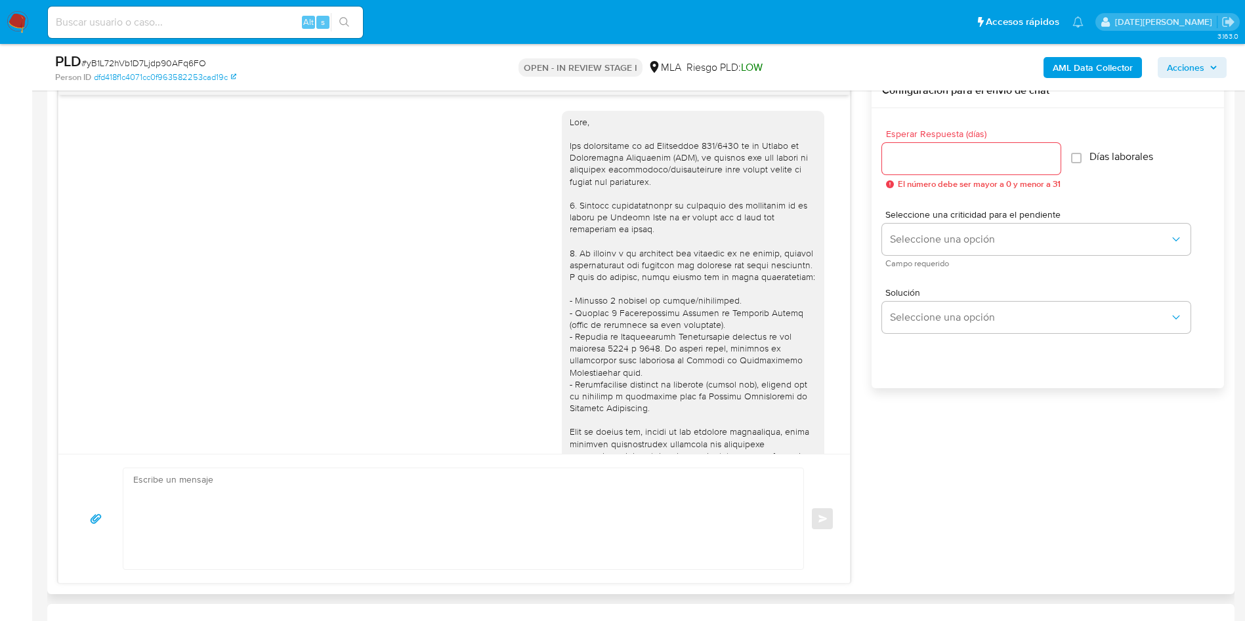
scroll to position [591, 0]
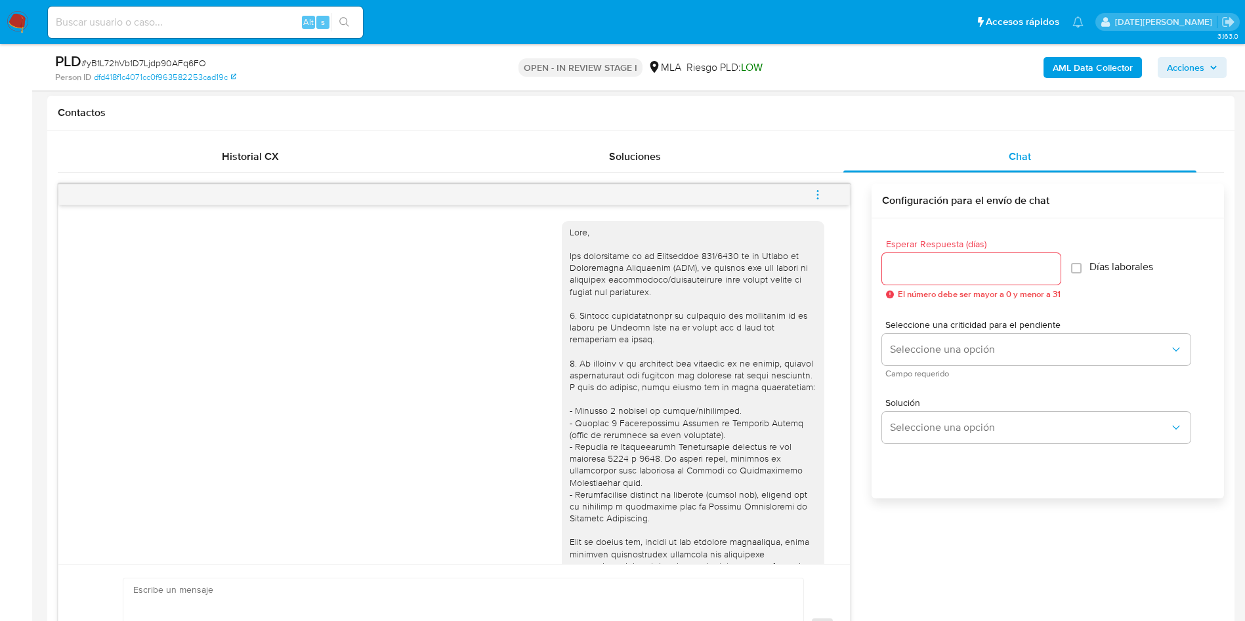
click at [921, 261] on input "Esperar Respuesta (días)" at bounding box center [971, 268] width 178 height 17
type input "3"
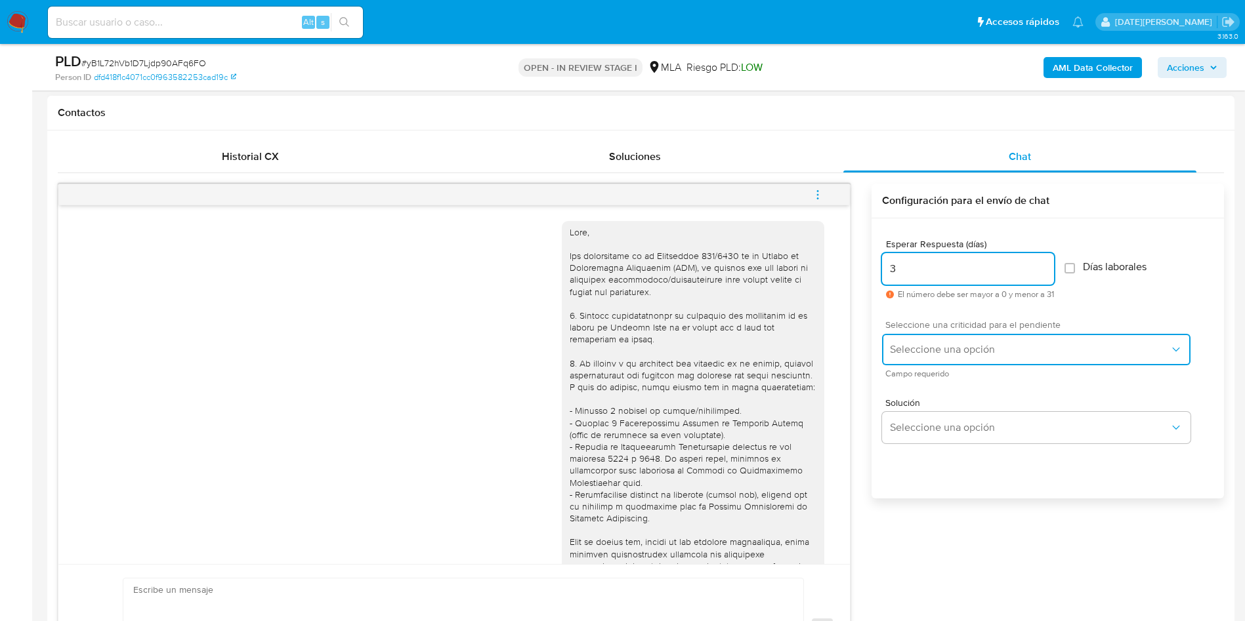
click at [939, 352] on span "Seleccione una opción" at bounding box center [1030, 349] width 280 height 13
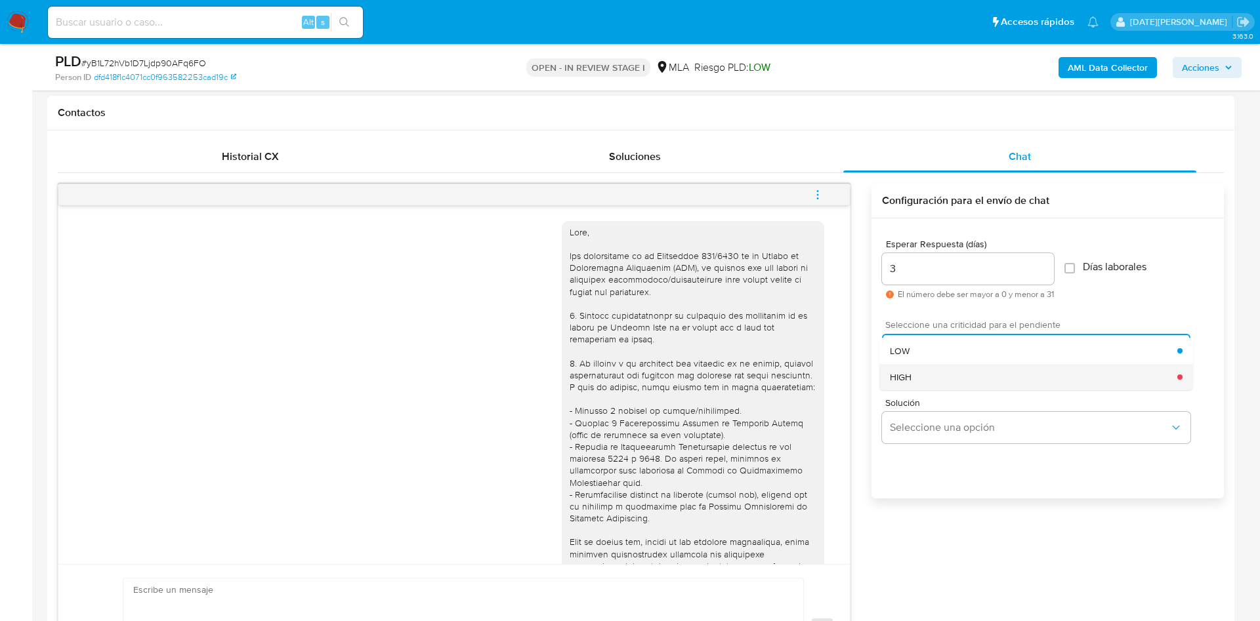
click at [940, 377] on div "HIGH" at bounding box center [1033, 377] width 287 height 26
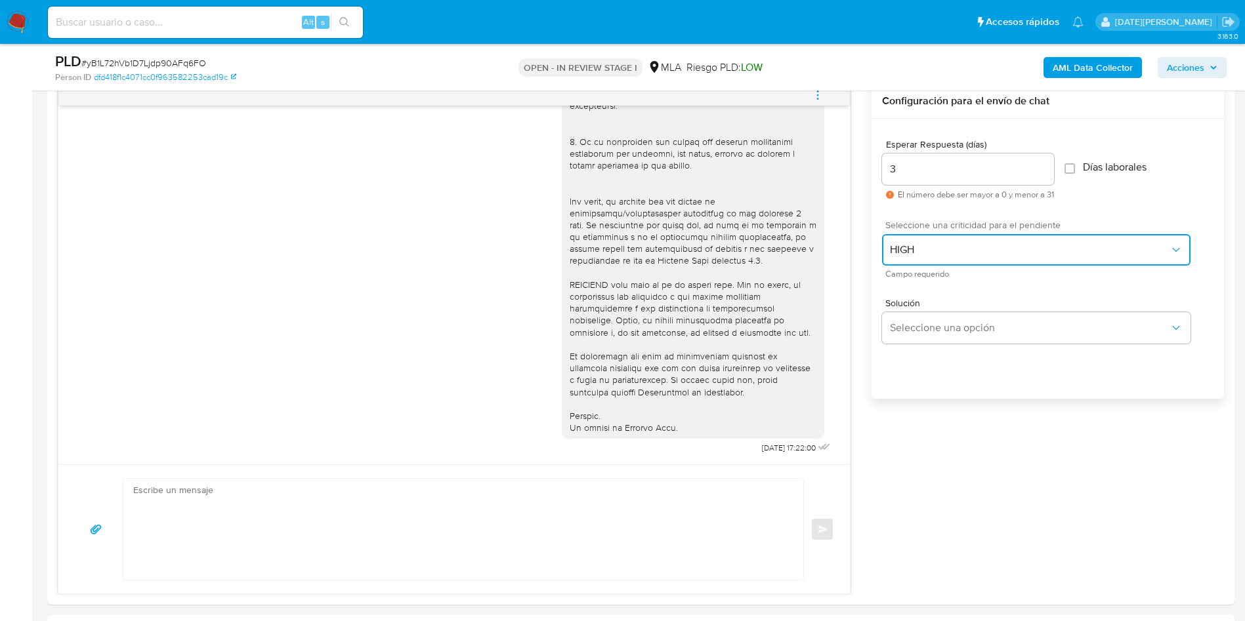
scroll to position [886, 0]
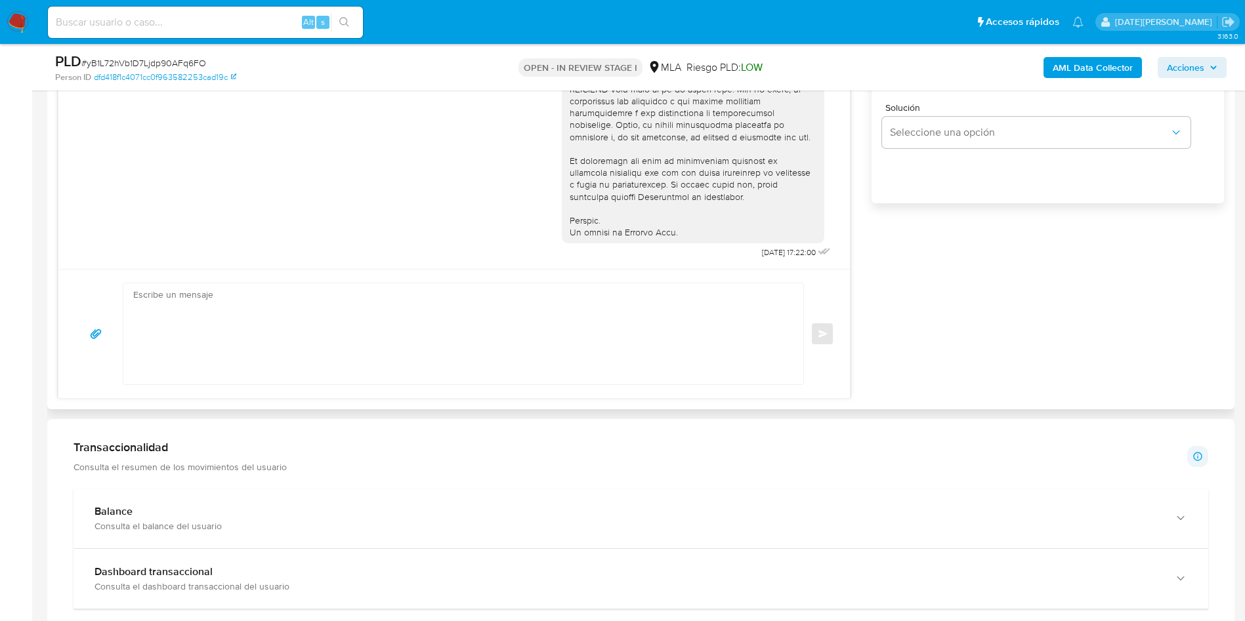
click at [449, 316] on textarea at bounding box center [460, 333] width 654 height 101
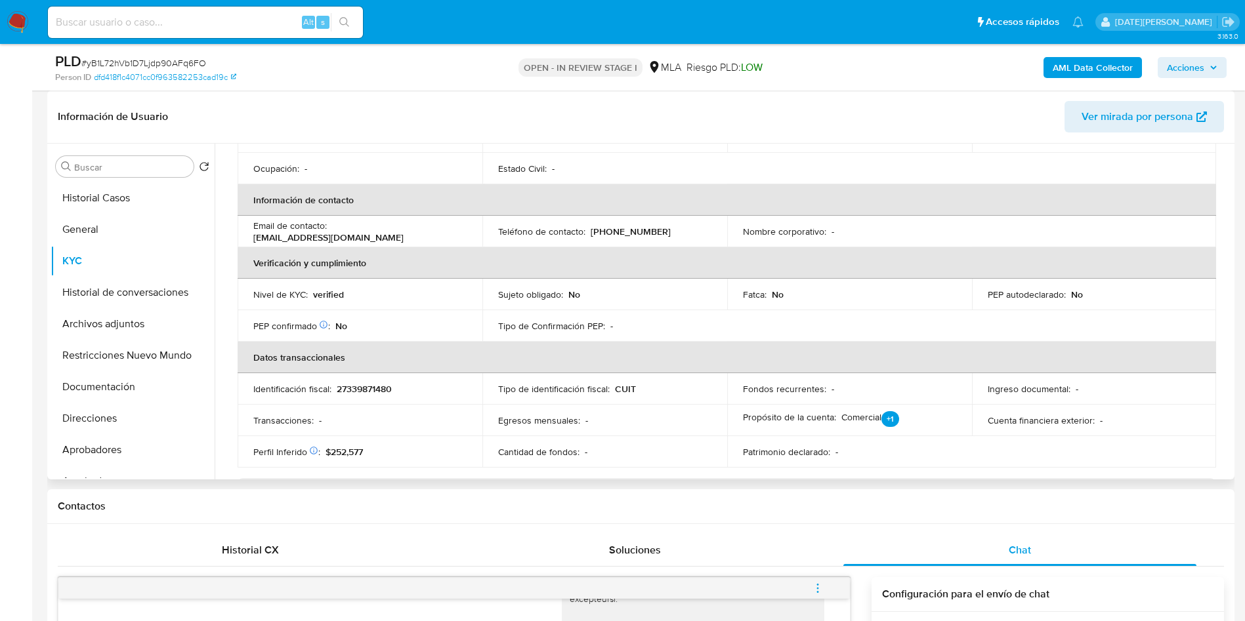
scroll to position [0, 0]
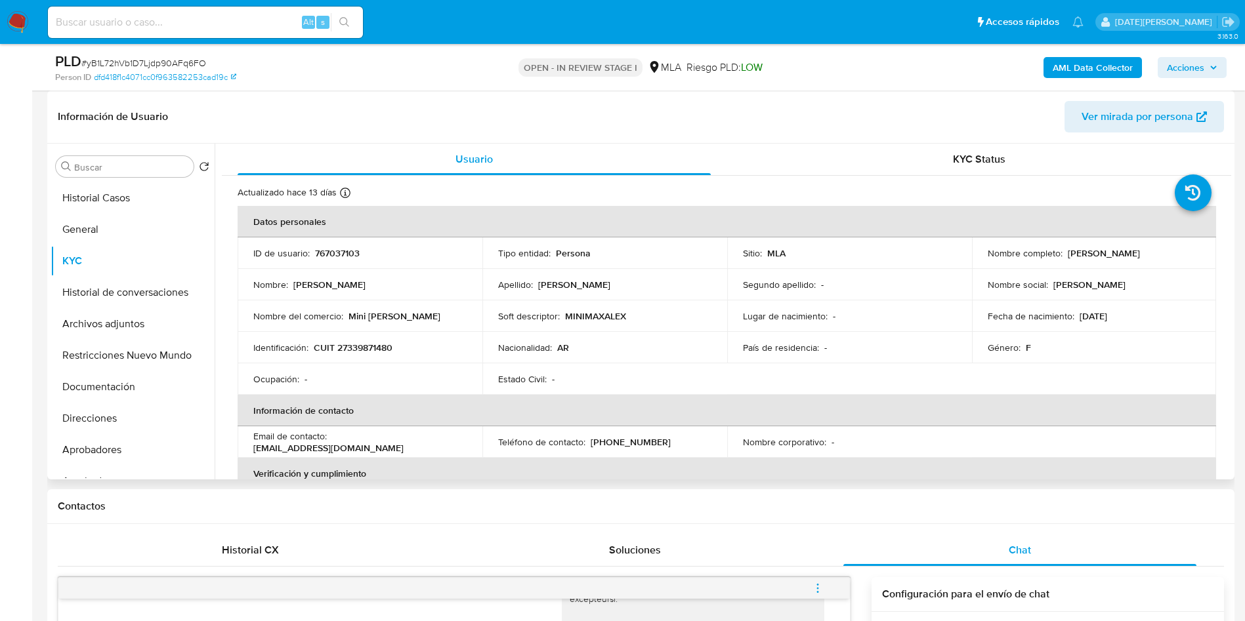
drag, startPoint x: 1066, startPoint y: 254, endPoint x: 1164, endPoint y: 249, distance: 98.5
click at [1164, 249] on div "Nombre completo : Alexia Tamara Gomez" at bounding box center [1094, 253] width 213 height 12
copy p "[PERSON_NAME]"
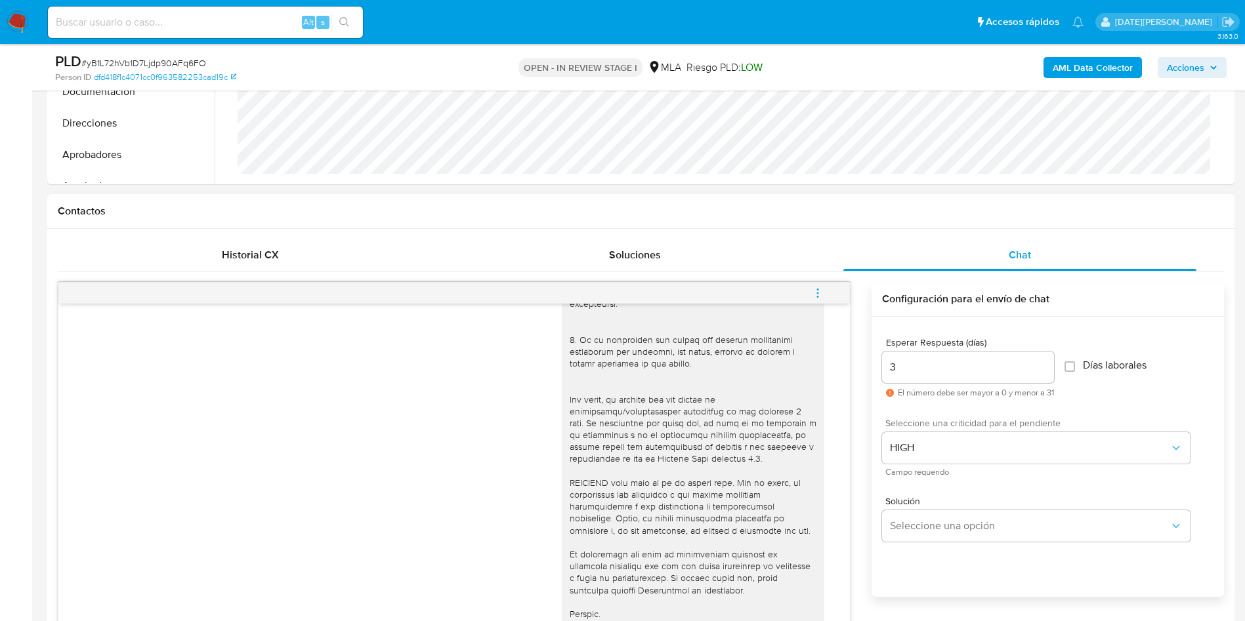
scroll to position [689, 0]
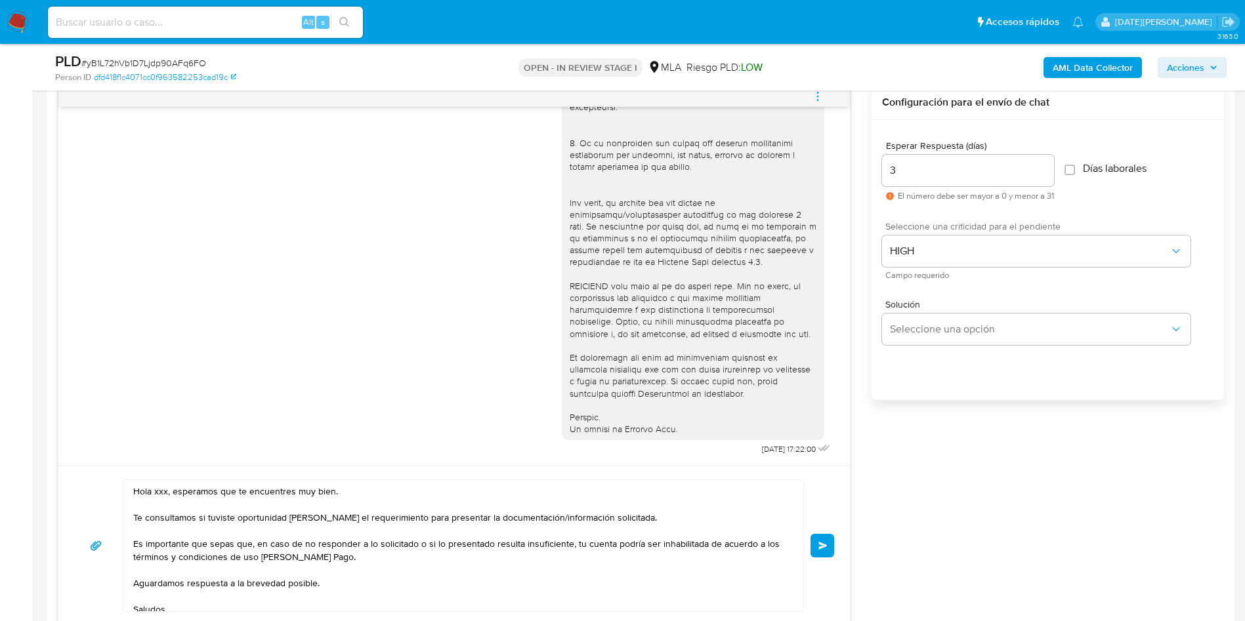
click at [162, 493] on textarea "Hola xxx, esperamos que te encuentres muy bien. Te consultamos si tuviste oport…" at bounding box center [460, 545] width 654 height 131
paste textarea "[PERSON_NAME]"
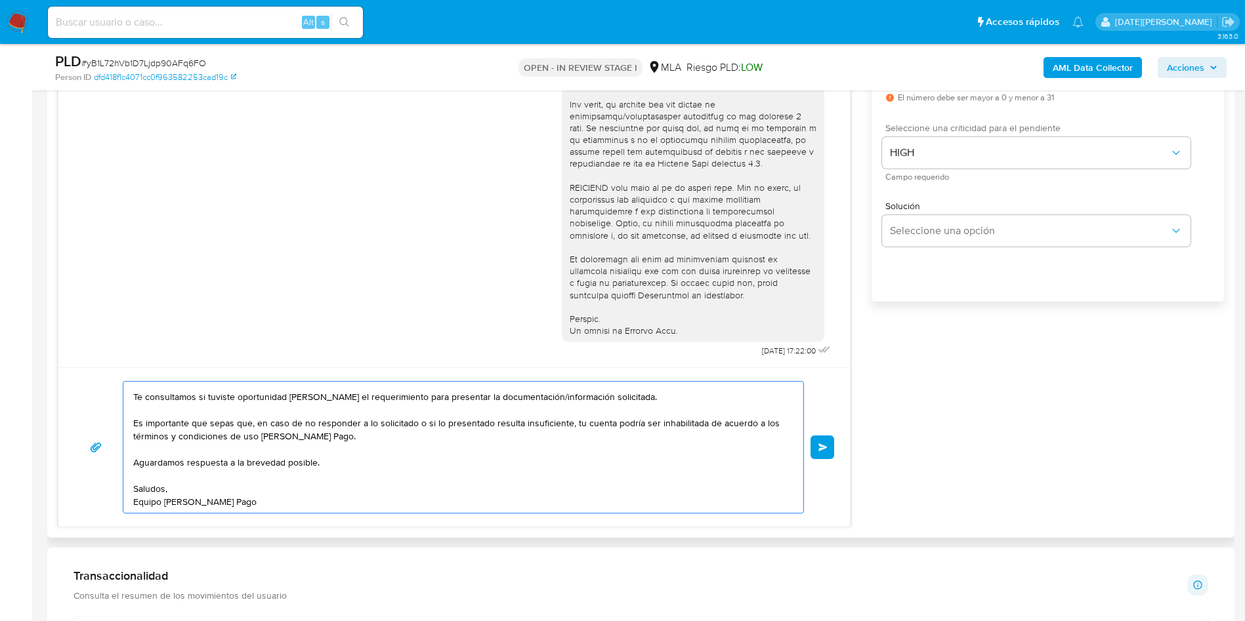
scroll to position [0, 0]
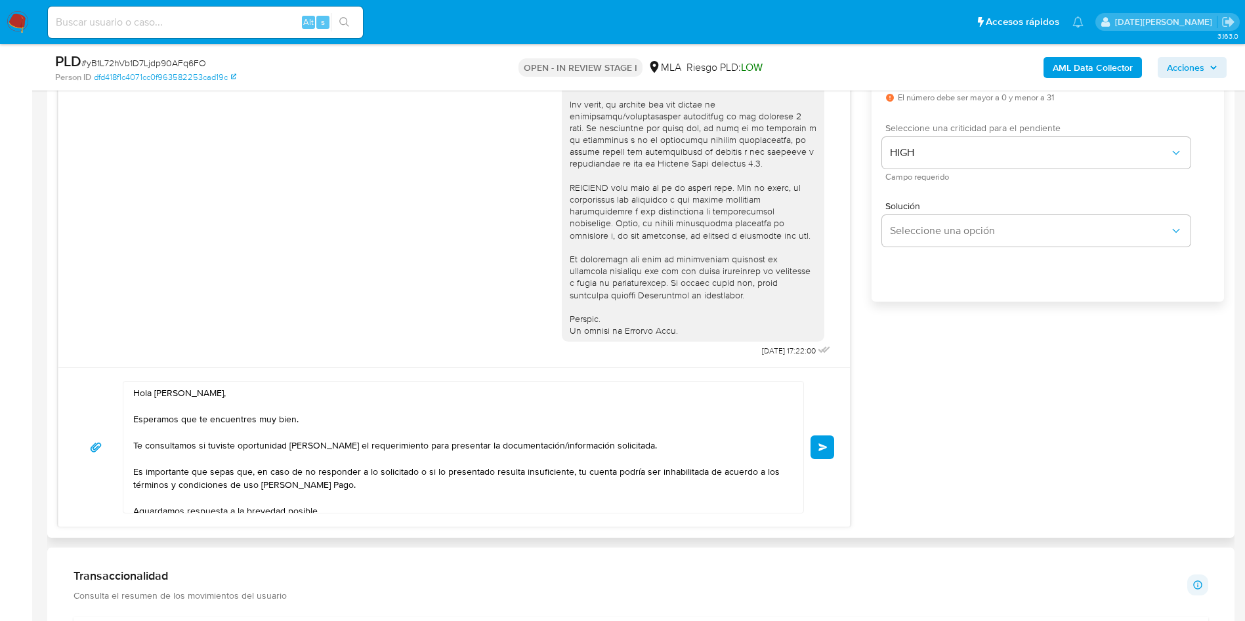
drag, startPoint x: 787, startPoint y: 433, endPoint x: 785, endPoint y: 446, distance: 13.3
click at [785, 446] on div "Hola Alexia Tamara Gomez, Esperamos que te encuentres muy bien. Te consultamos …" at bounding box center [459, 447] width 673 height 131
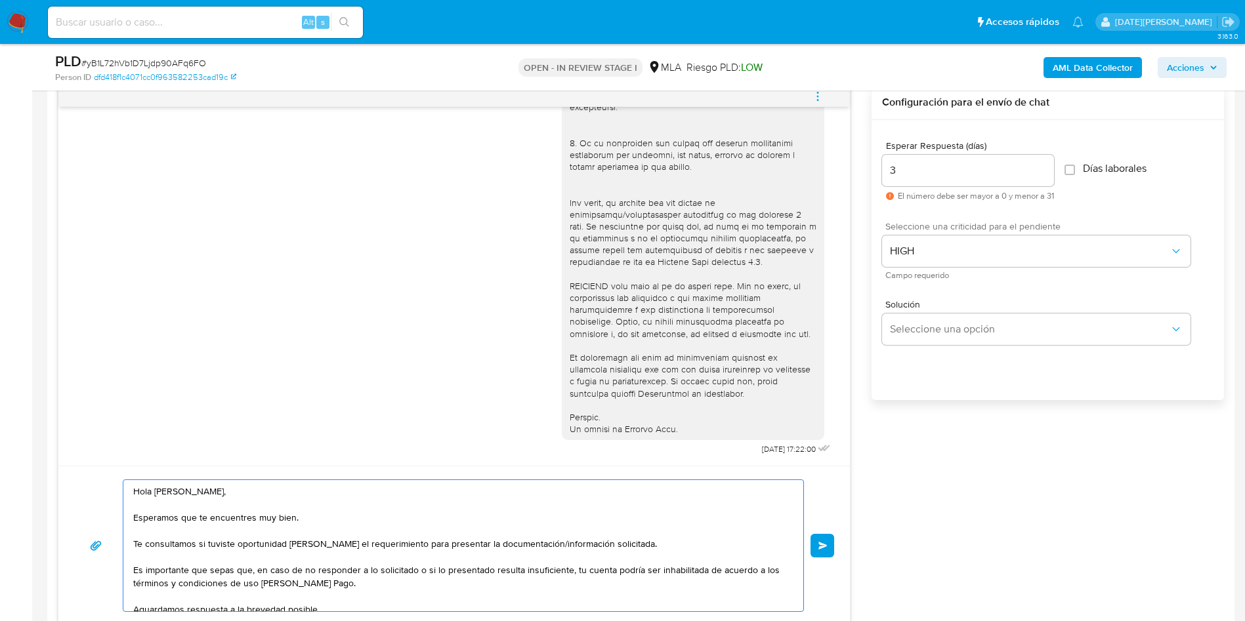
scroll to position [787, 0]
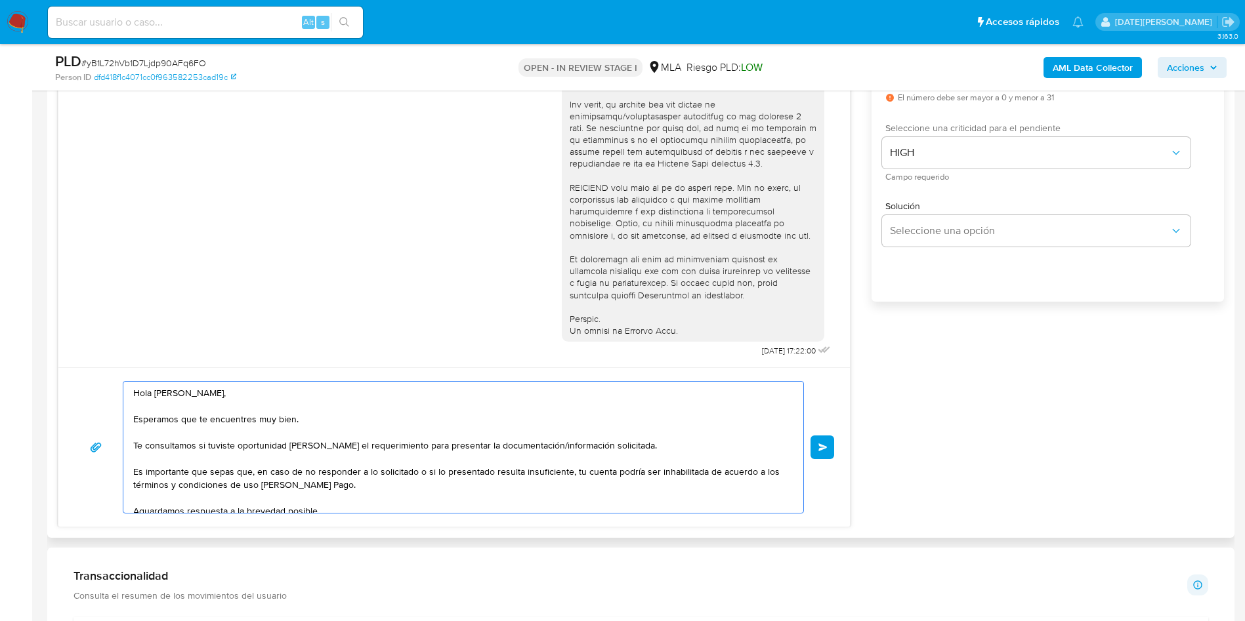
click at [664, 443] on textarea "Hola Alexia Tamara Gomez, Esperamos que te encuentres muy bien. Te consultamos …" at bounding box center [460, 447] width 654 height 131
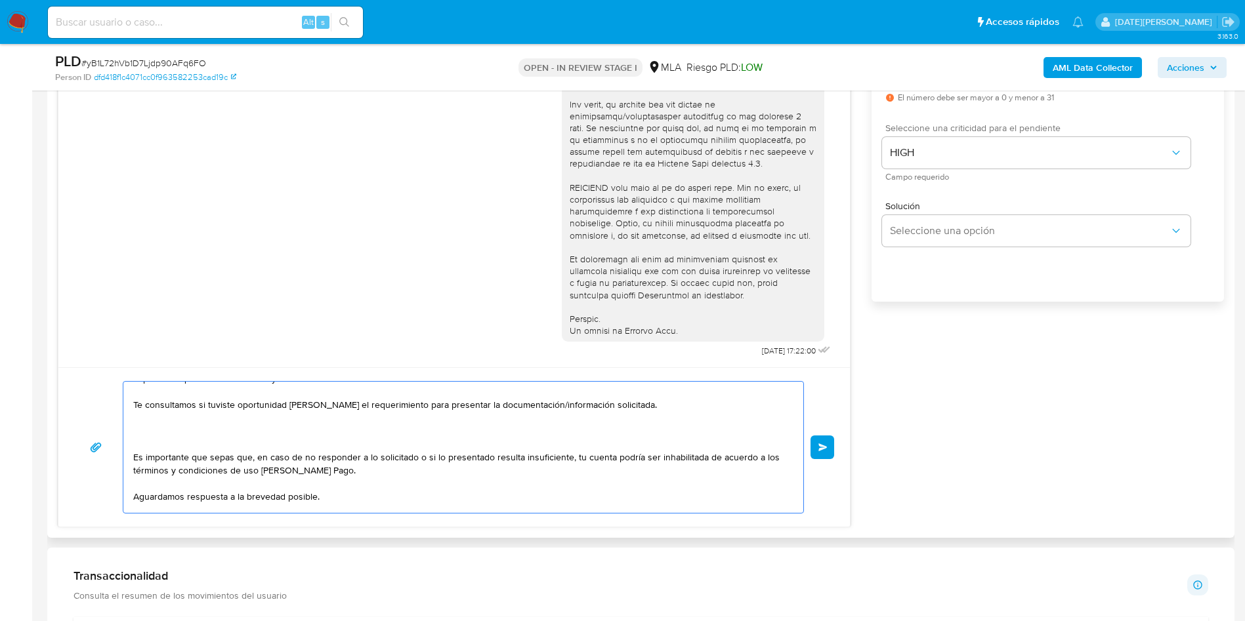
scroll to position [75, 0]
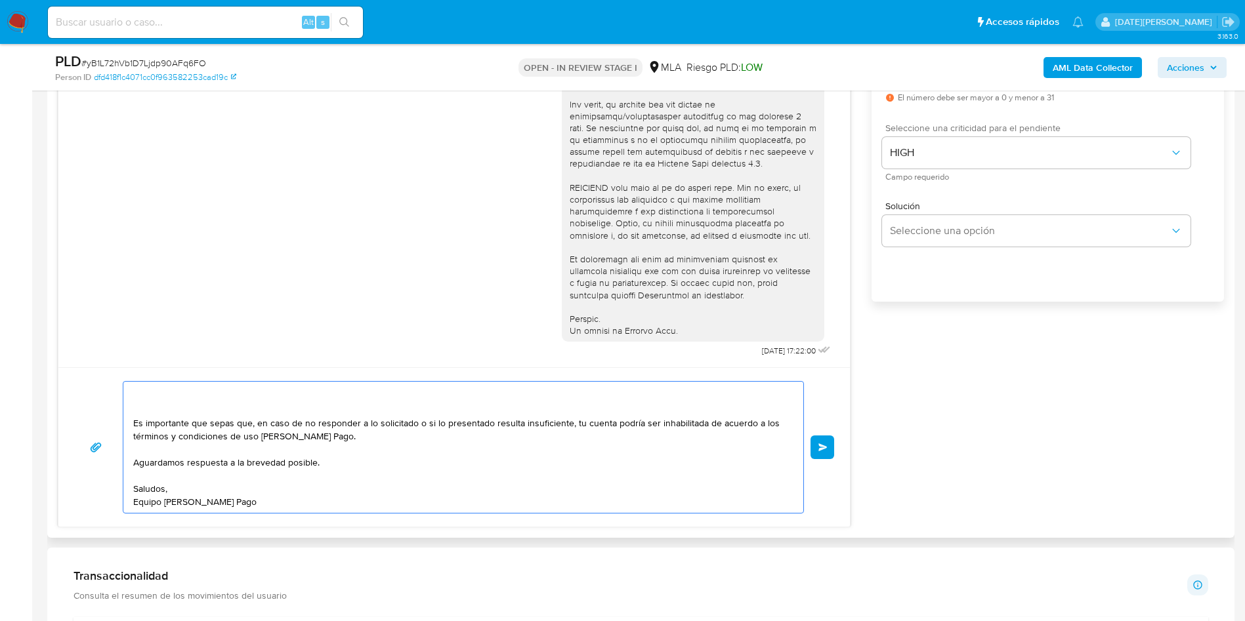
drag, startPoint x: 142, startPoint y: 472, endPoint x: 365, endPoint y: 508, distance: 225.2
click at [365, 508] on textarea "Hola Alexia Tamara Gomez, Esperamos que te encuentres muy bien. Te consultamos …" at bounding box center [460, 447] width 654 height 131
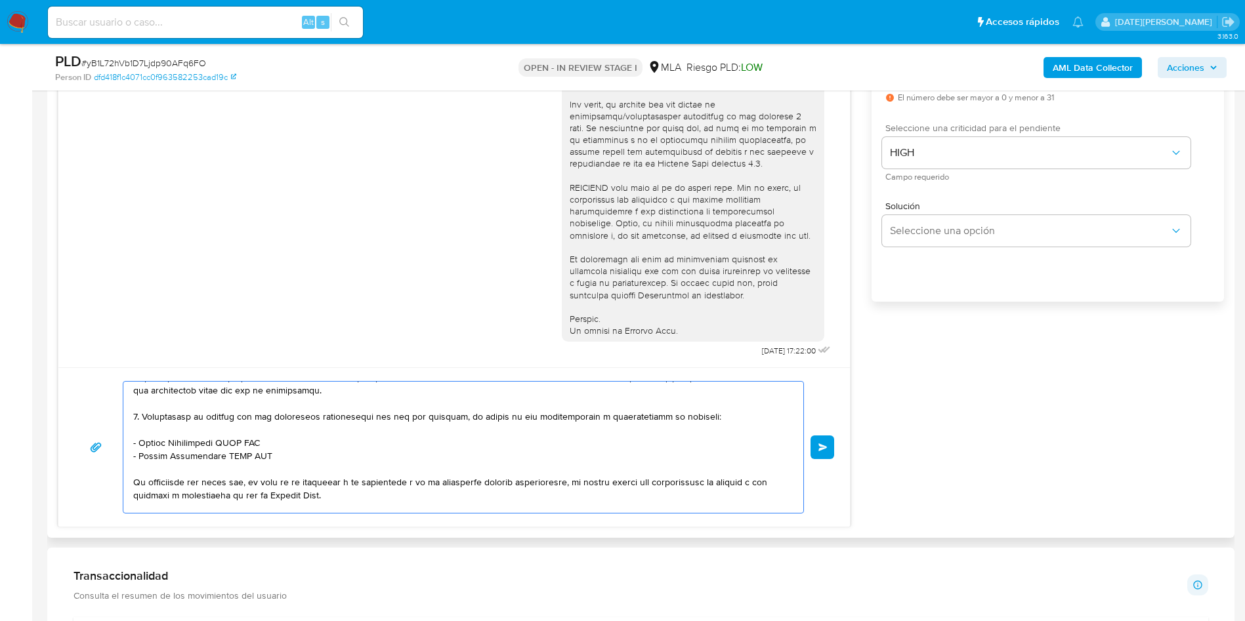
scroll to position [295, 0]
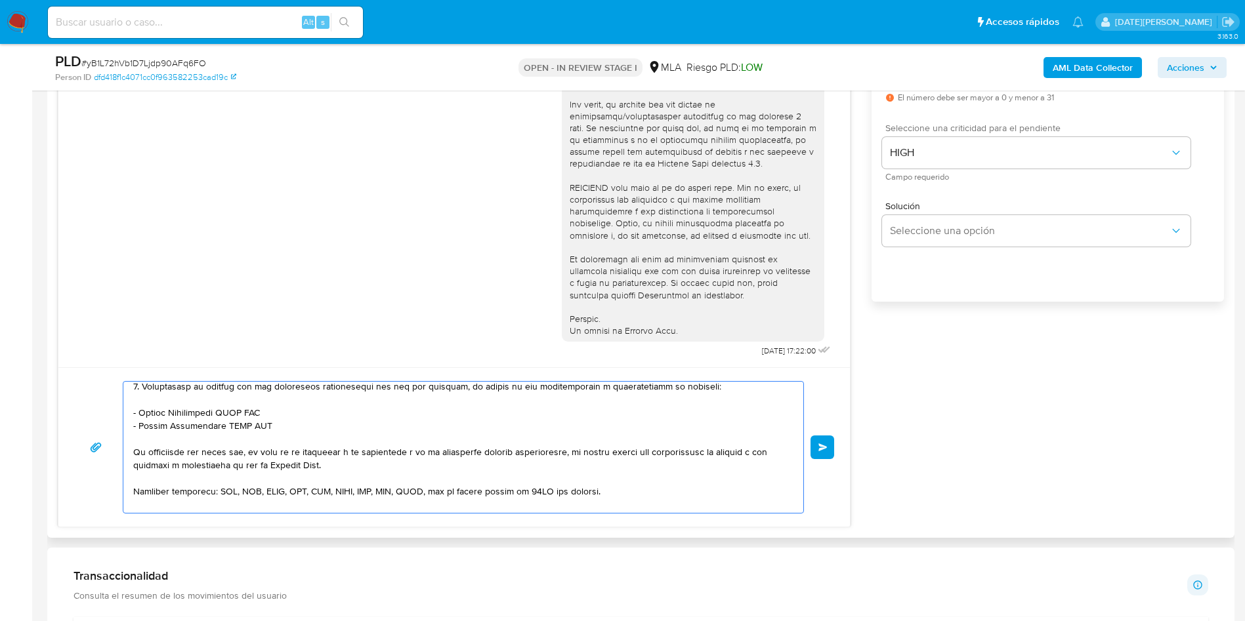
drag, startPoint x: 140, startPoint y: 417, endPoint x: 282, endPoint y: 411, distance: 141.9
click at [282, 411] on textarea at bounding box center [460, 447] width 654 height 131
paste textarea "Daniel Alejandro Santillan"
drag, startPoint x: 140, startPoint y: 427, endPoint x: 299, endPoint y: 430, distance: 158.8
click at [299, 430] on textarea at bounding box center [460, 447] width 654 height 131
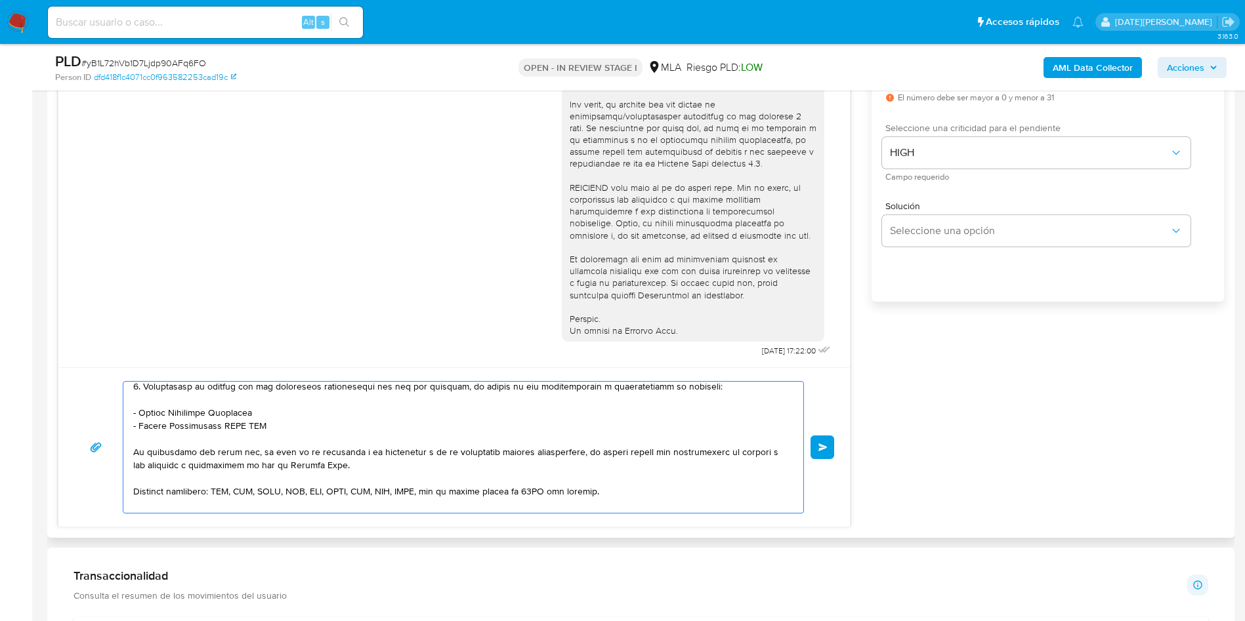
paste textarea "Daniel Oscar Barraza"
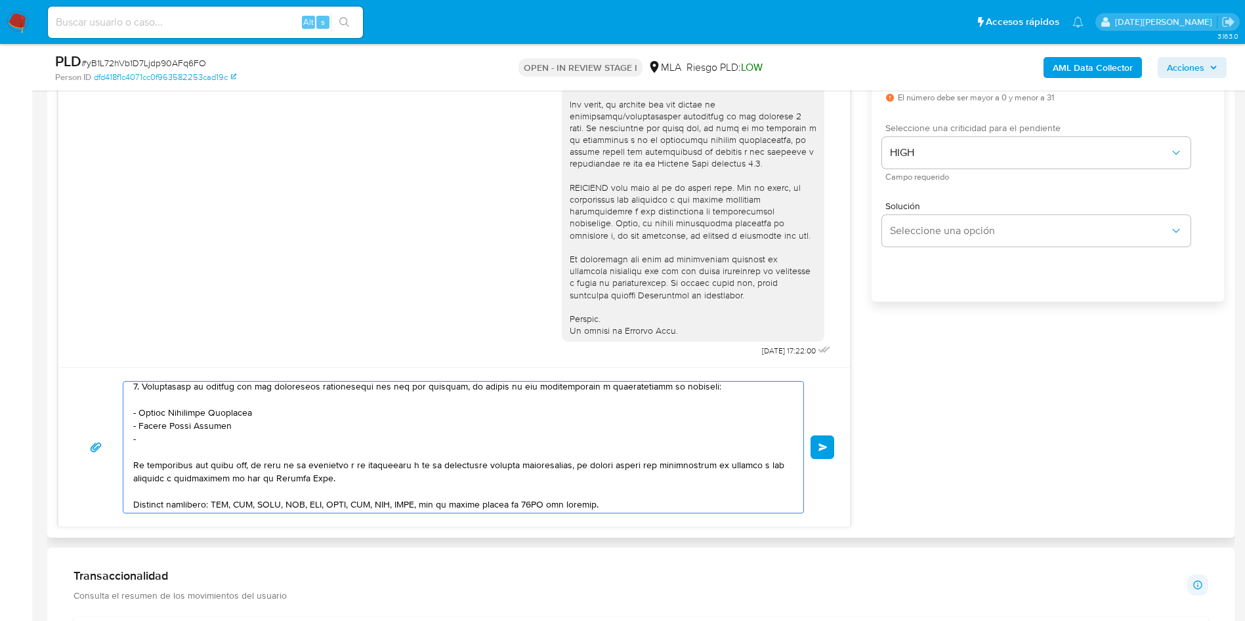
paste textarea "Monica Liliana Alvarez"
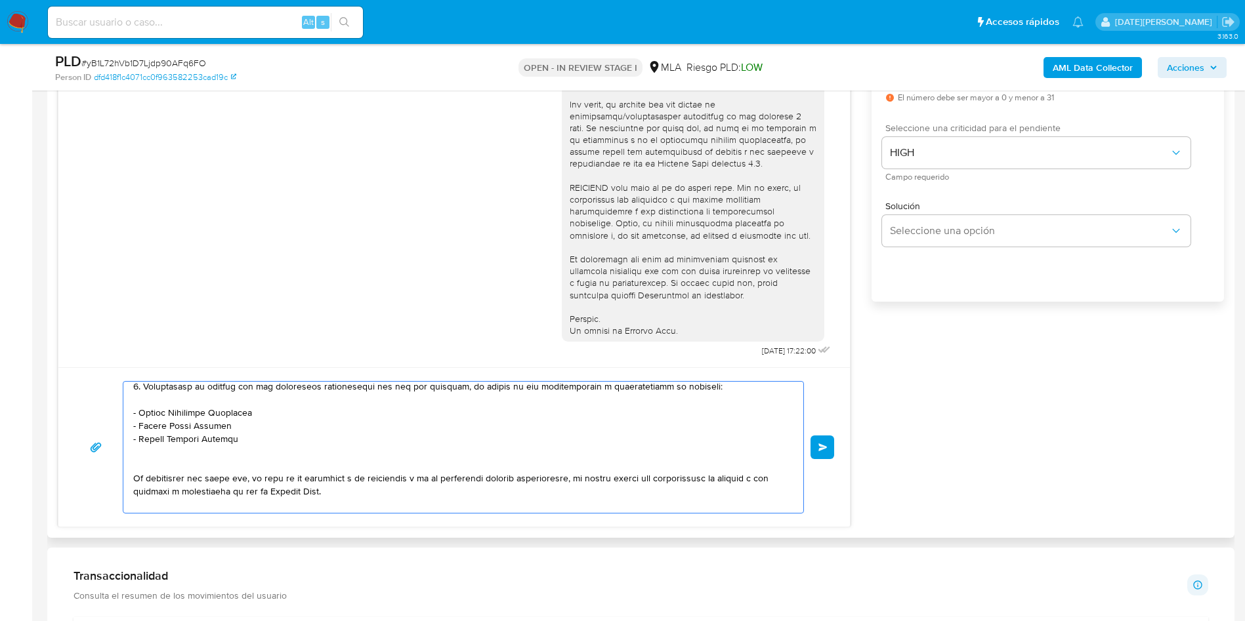
click at [253, 427] on textarea at bounding box center [460, 447] width 654 height 131
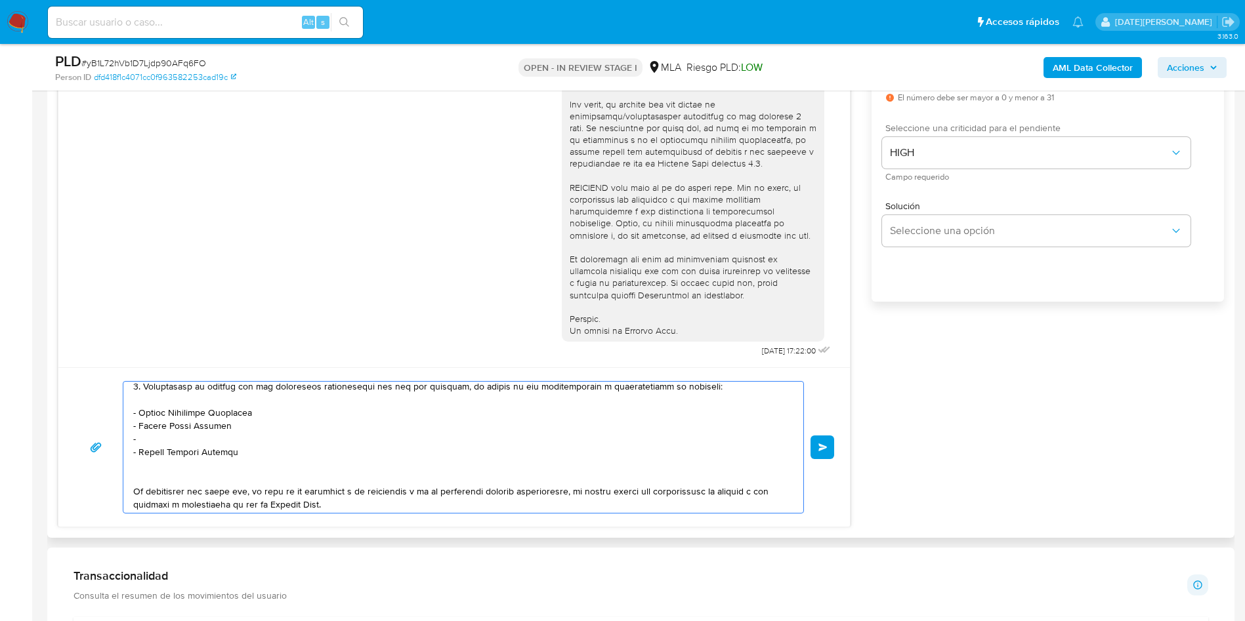
paste textarea "Gabriel Alejandro Reynoso"
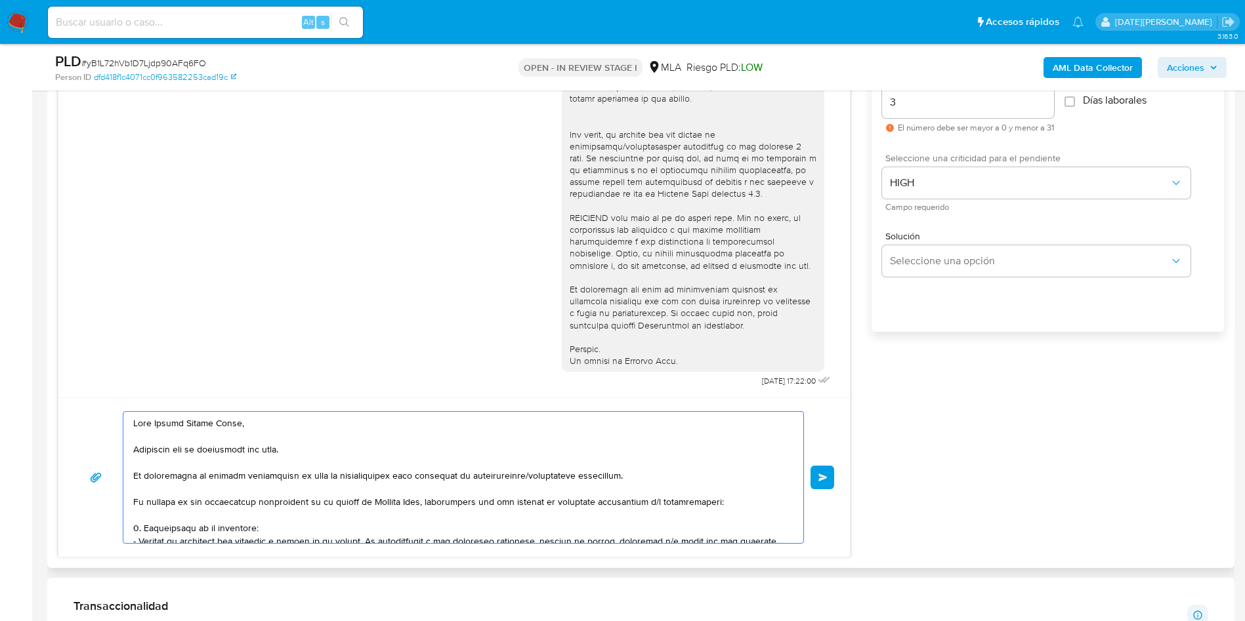
scroll to position [787, 0]
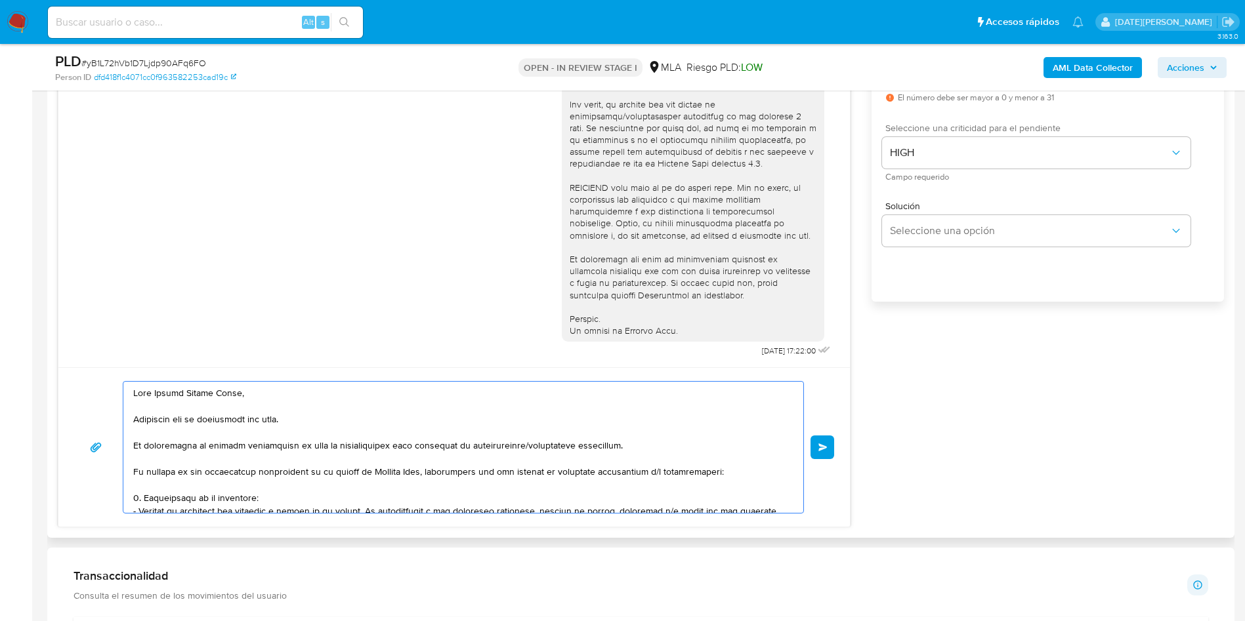
click at [153, 397] on textarea at bounding box center [460, 447] width 654 height 131
click at [276, 398] on textarea at bounding box center [460, 447] width 654 height 131
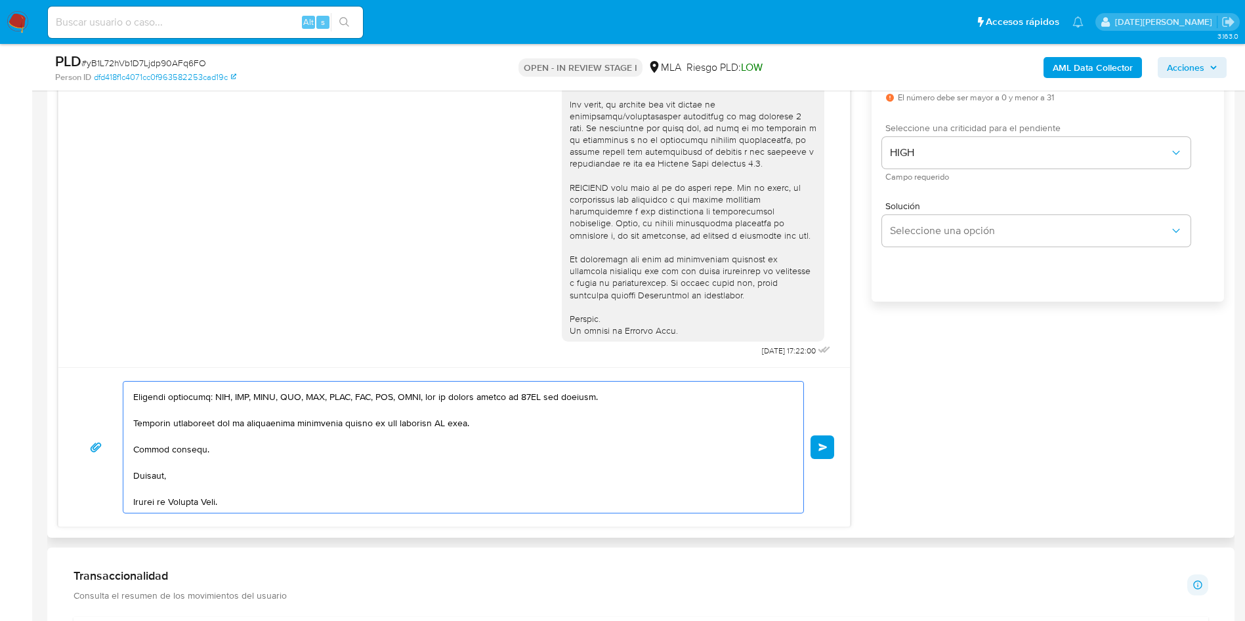
scroll to position [448, 0]
click at [450, 403] on textarea at bounding box center [460, 447] width 654 height 131
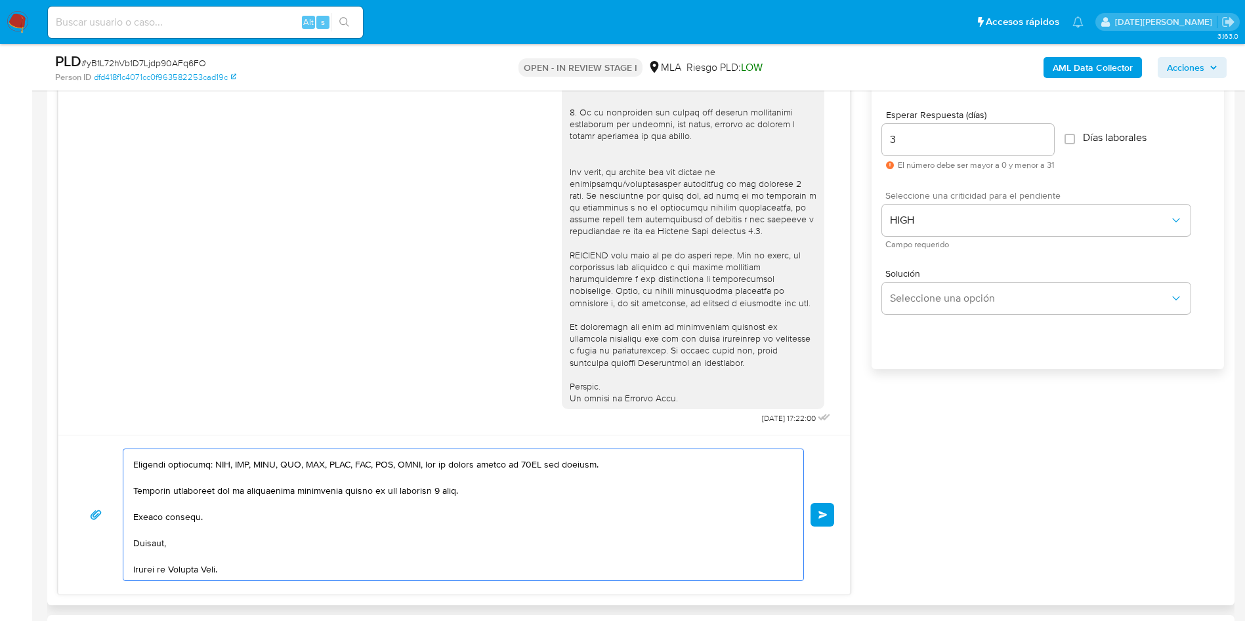
scroll to position [689, 0]
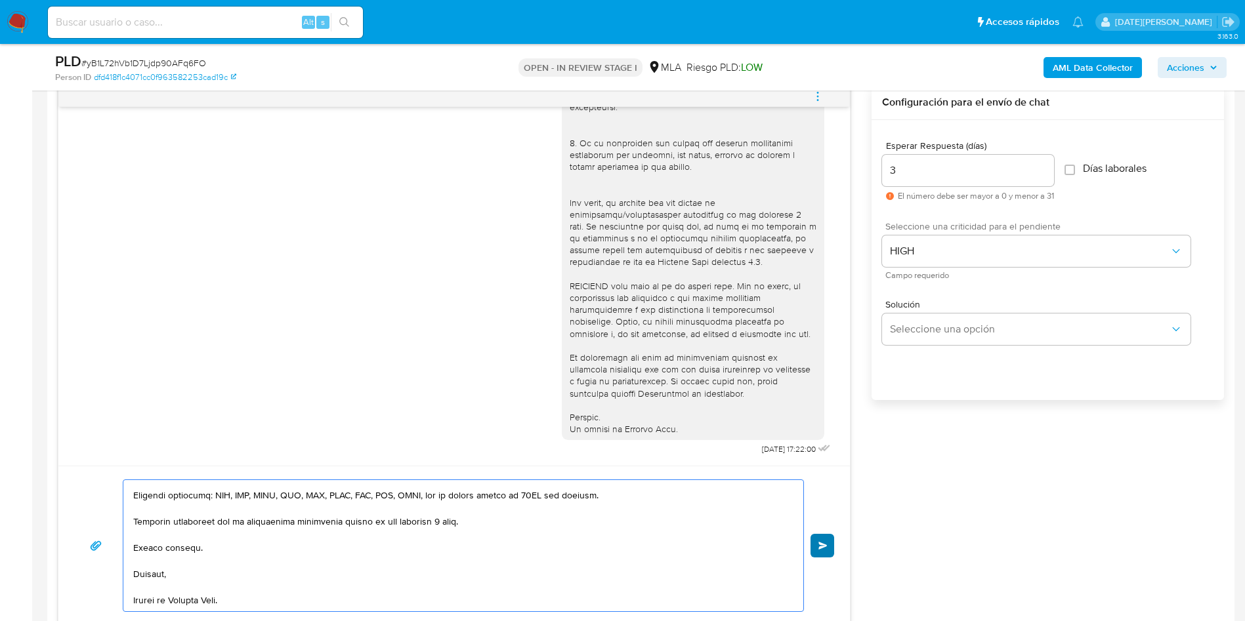
type textarea "Hola, Alexia Tamara Gomez. Esperamos que te encuentres muy bien. Te consultamos…"
click at [819, 542] on span "Enviar" at bounding box center [822, 546] width 9 height 8
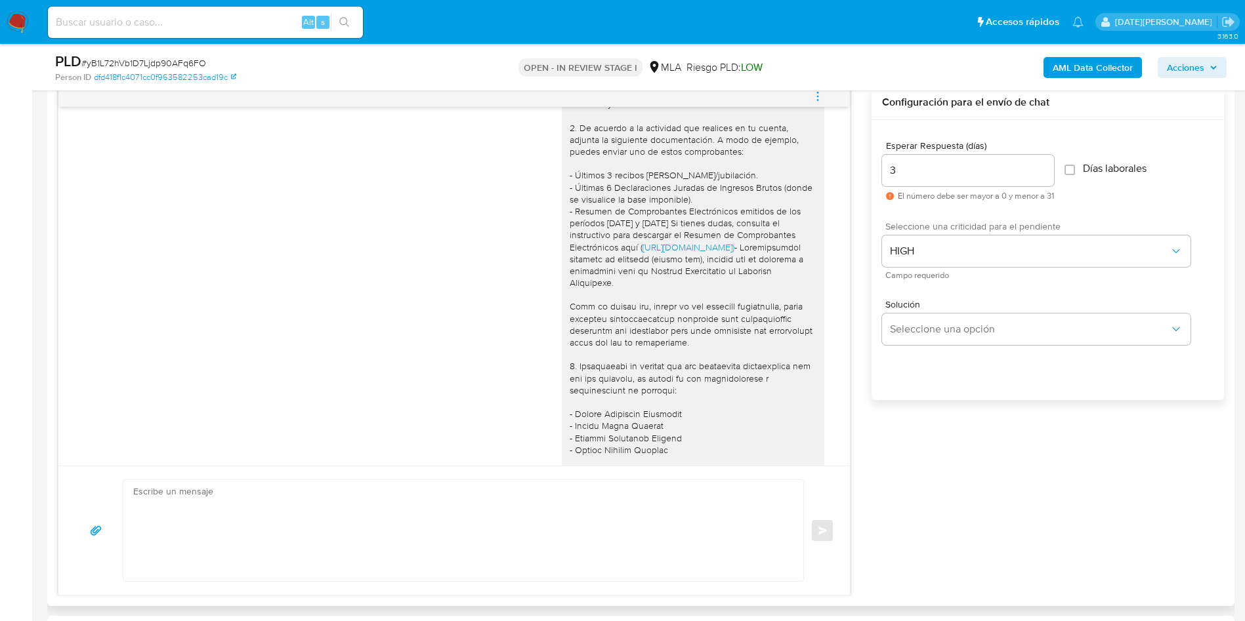
scroll to position [1026, 0]
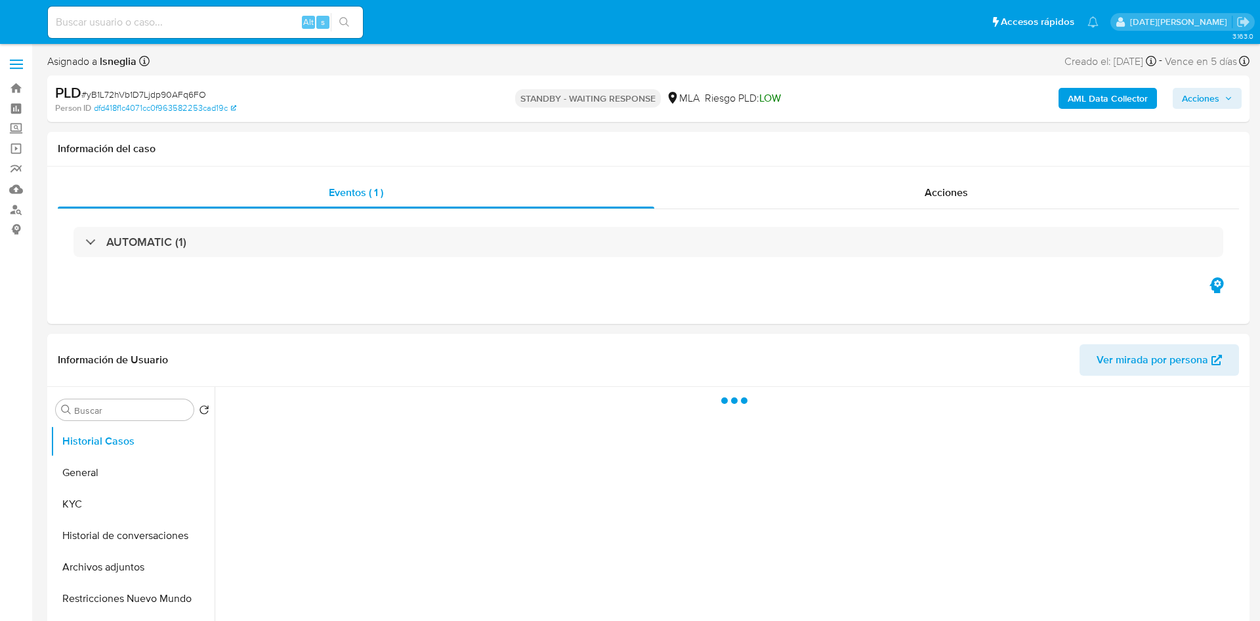
select select "10"
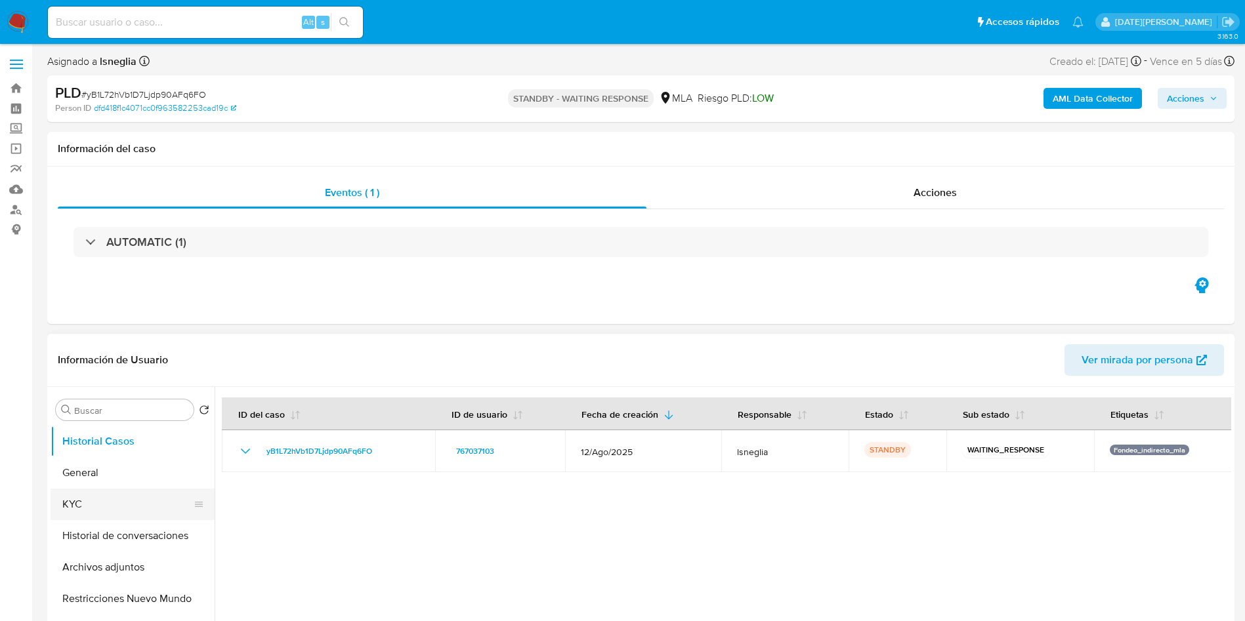
click at [105, 517] on button "KYC" at bounding box center [128, 504] width 154 height 31
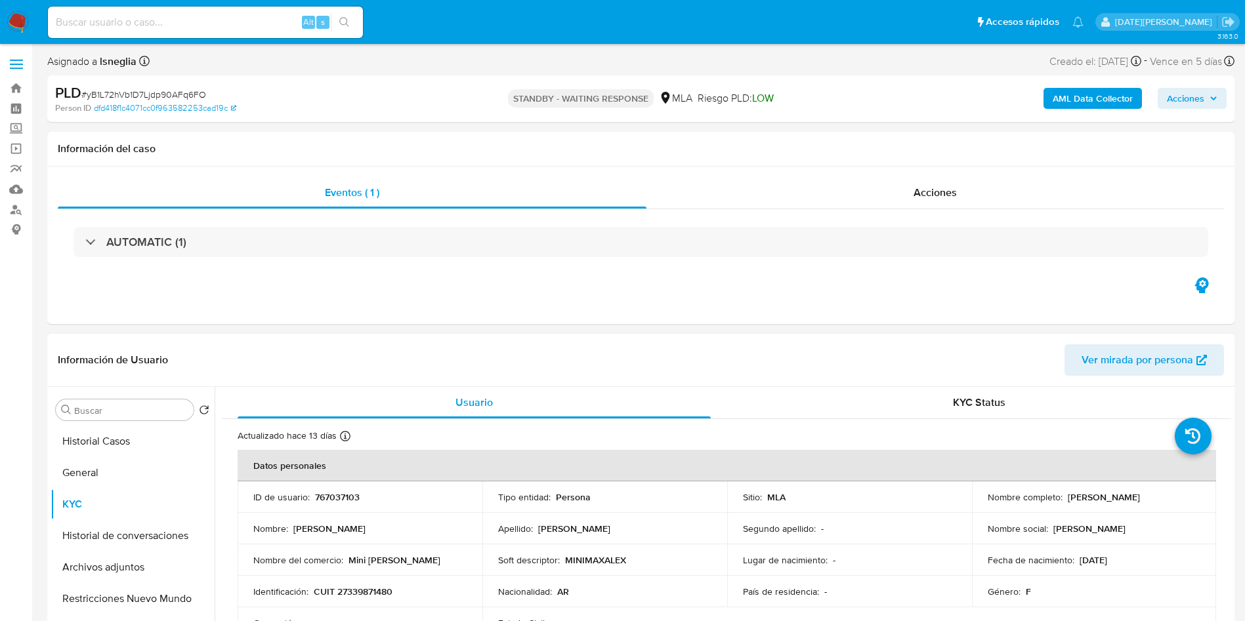
drag, startPoint x: 1064, startPoint y: 496, endPoint x: 1144, endPoint y: 503, distance: 81.0
click at [1140, 503] on p "[PERSON_NAME]" at bounding box center [1104, 497] width 72 height 12
drag, startPoint x: 1152, startPoint y: 498, endPoint x: 1112, endPoint y: 460, distance: 55.7
click at [1064, 500] on div "Nombre completo : Alexia Tamara Gomez" at bounding box center [1094, 497] width 213 height 12
copy p "[PERSON_NAME]"
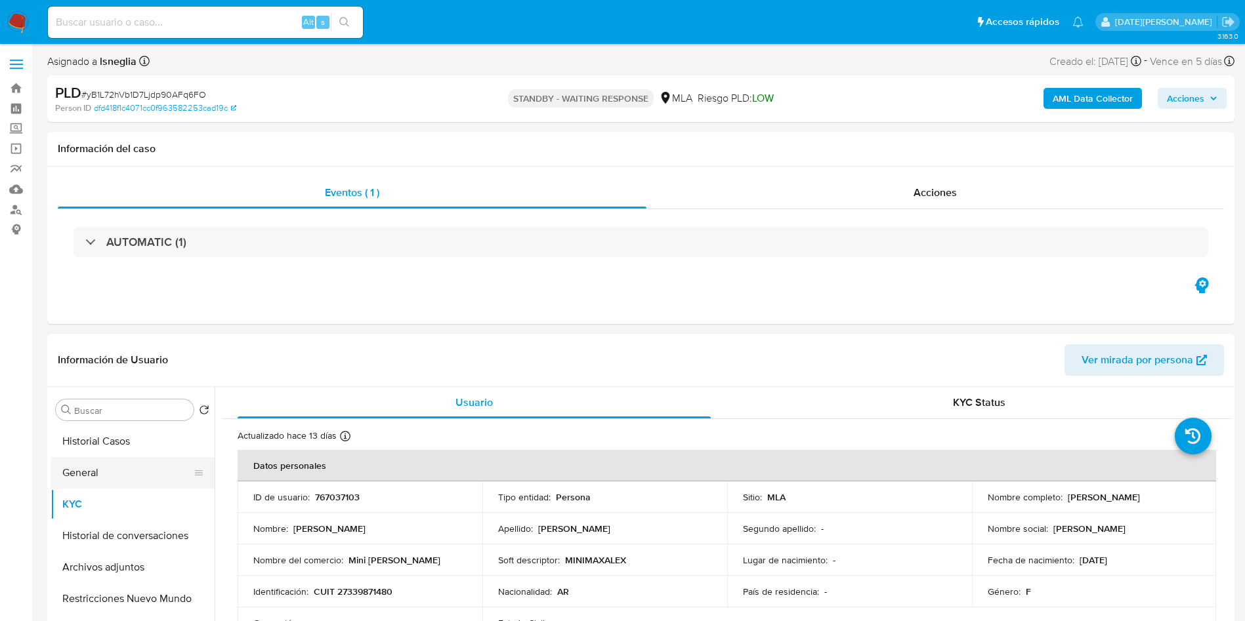
click at [114, 472] on button "General" at bounding box center [128, 472] width 154 height 31
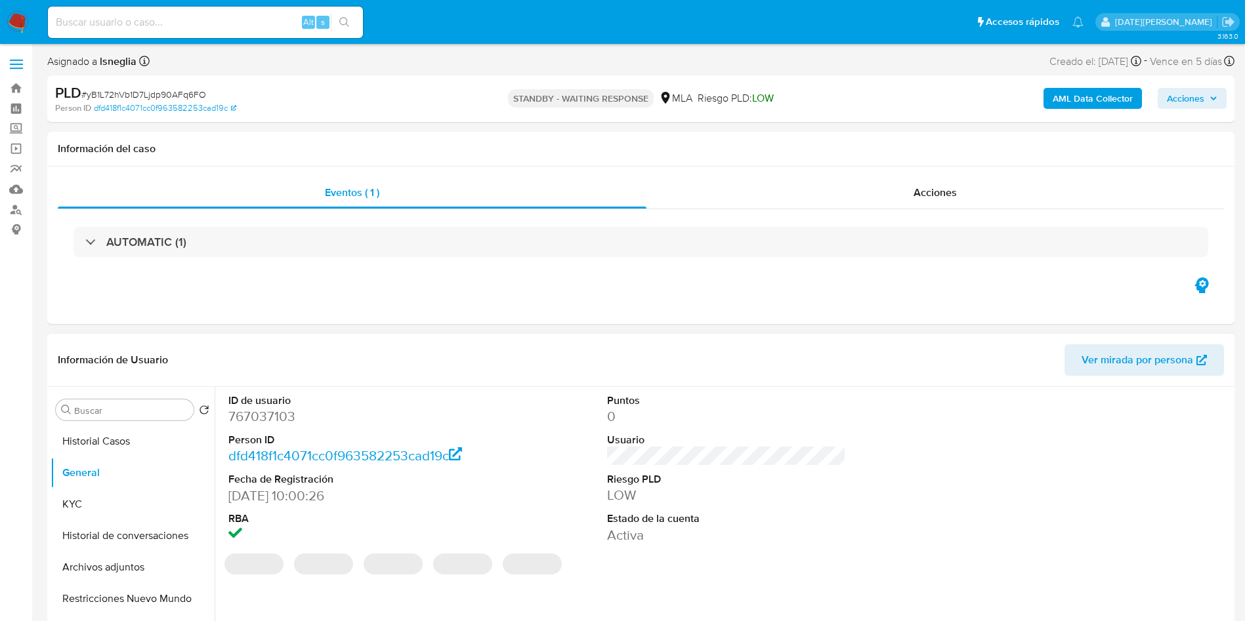
click at [276, 417] on dd "767037103" at bounding box center [347, 416] width 239 height 18
copy dd "767037103"
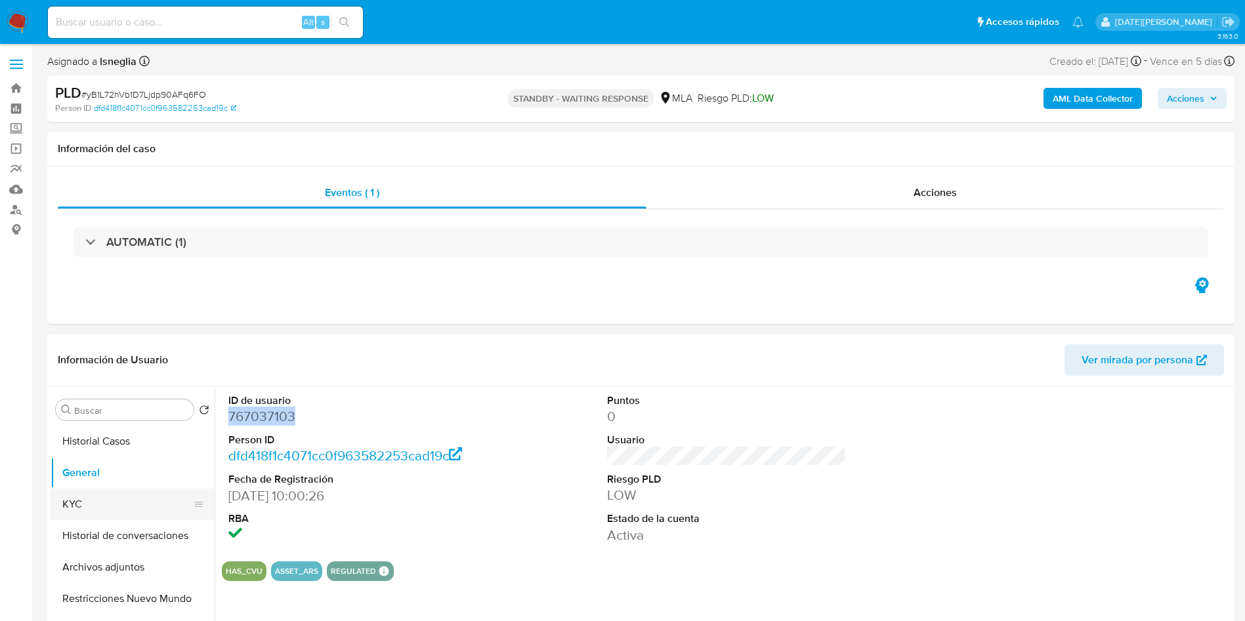
click at [91, 503] on button "KYC" at bounding box center [128, 504] width 154 height 31
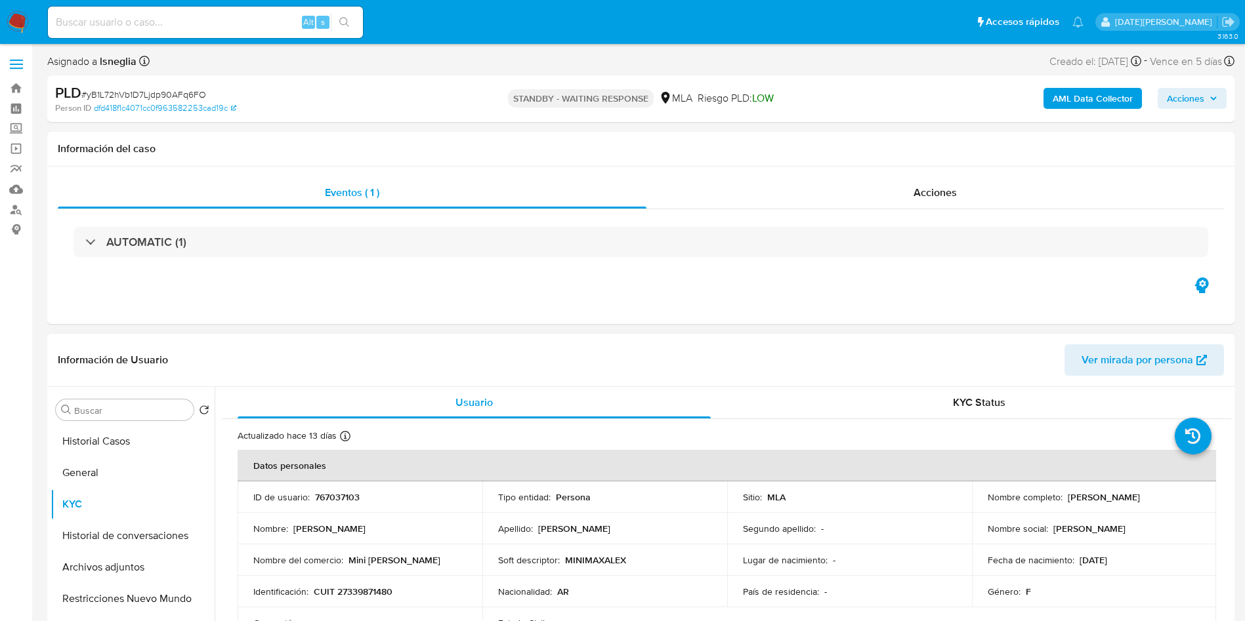
drag, startPoint x: 1064, startPoint y: 496, endPoint x: 1163, endPoint y: 508, distance: 100.4
click at [1163, 508] on td "Nombre completo : Alexia Tamara Gomez" at bounding box center [1094, 497] width 245 height 31
copy p "[PERSON_NAME]"
click at [357, 590] on p "CUIT 27339871480" at bounding box center [353, 592] width 79 height 12
click at [358, 590] on p "CUIT 27339871480" at bounding box center [353, 592] width 79 height 12
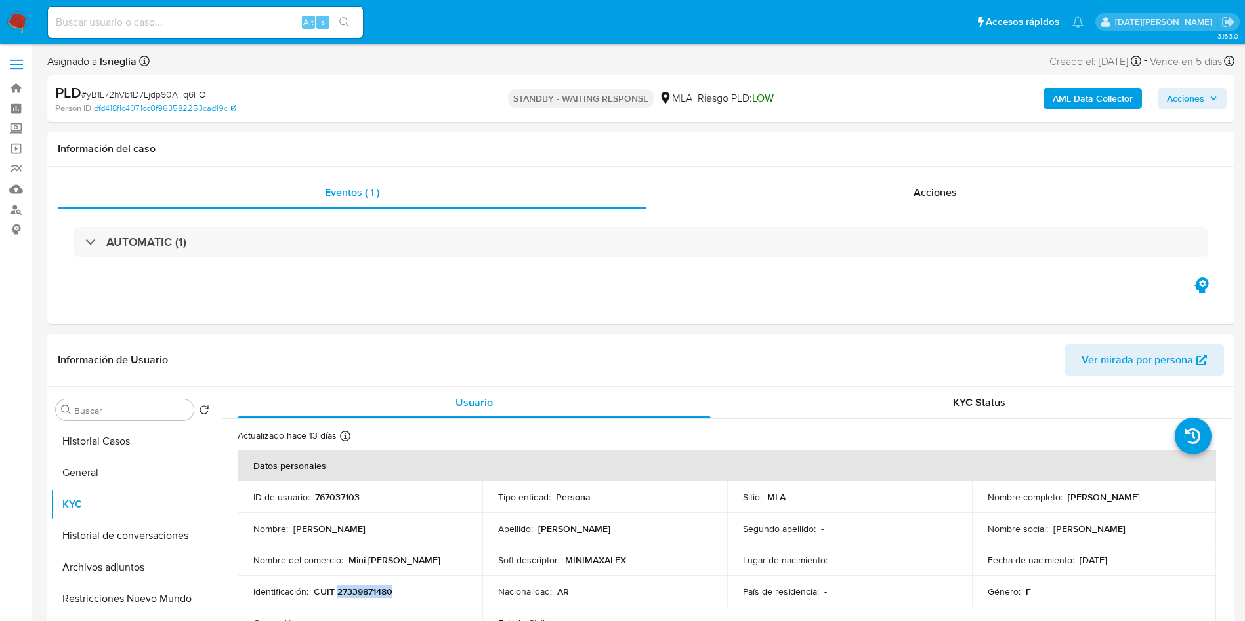
copy p "27339871480"
click at [144, 99] on span "# yB1L72hVb1D7Ljdp90AFq6FO" at bounding box center [143, 94] width 125 height 13
click at [145, 99] on span "# yB1L72hVb1D7Ljdp90AFq6FO" at bounding box center [143, 94] width 125 height 13
copy span "yB1L72hVb1D7Ljdp90AFq6FO"
click at [934, 190] on span "Acciones" at bounding box center [934, 192] width 43 height 15
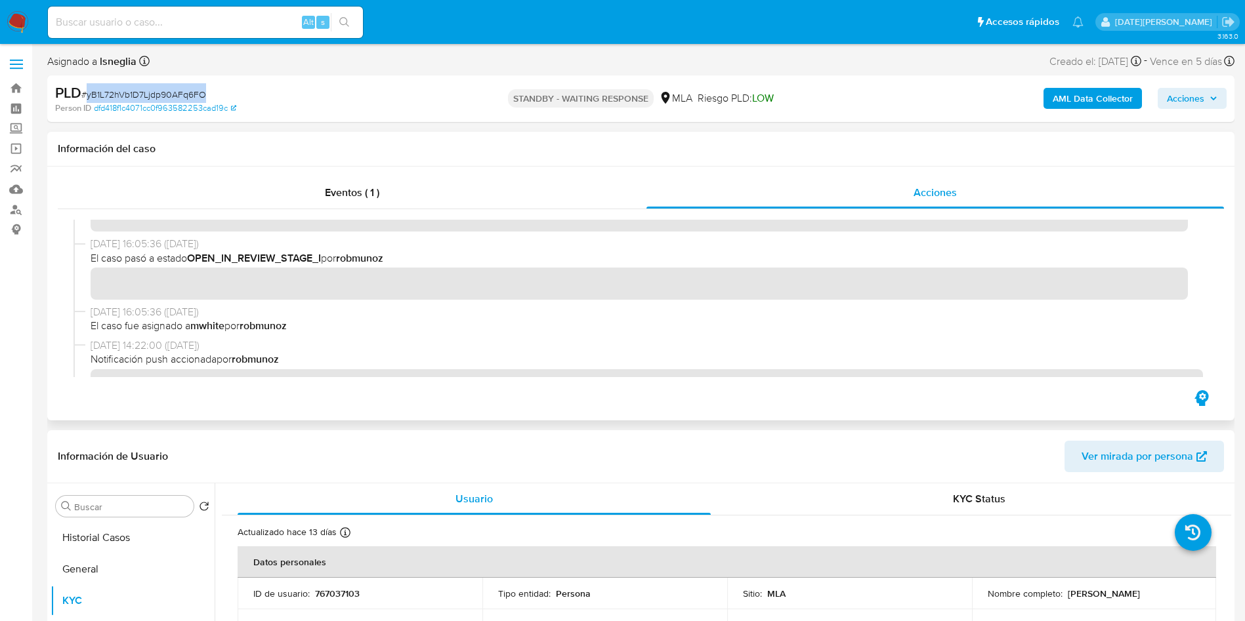
scroll to position [394, 0]
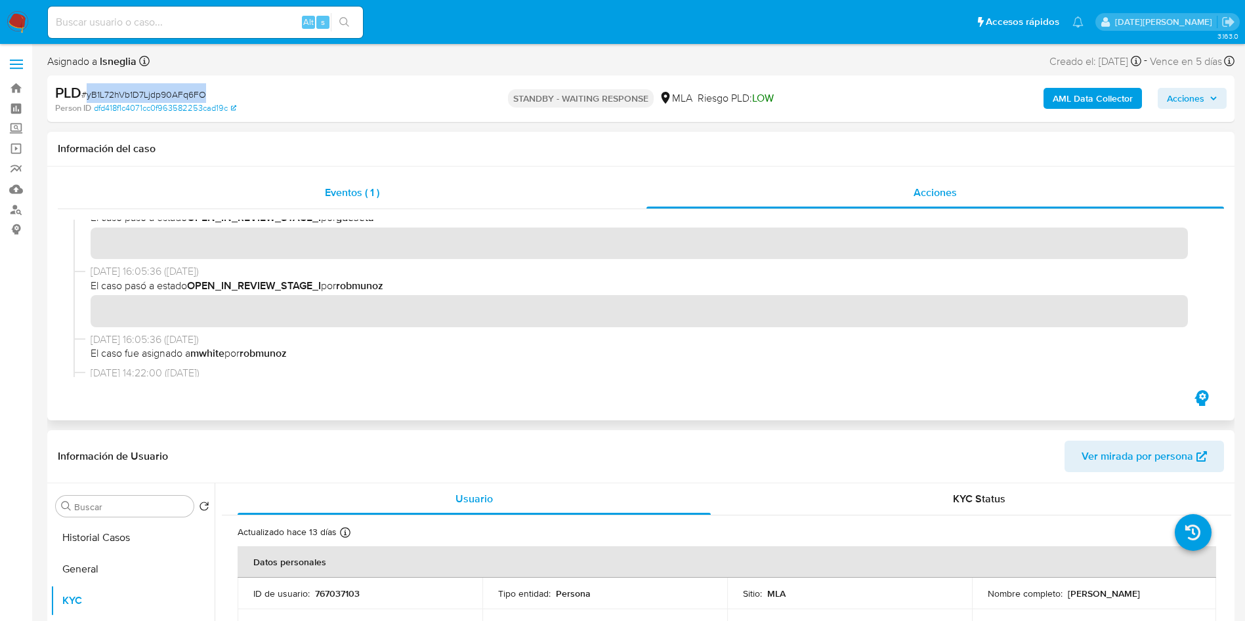
click at [379, 196] on span "Eventos ( 1 )" at bounding box center [352, 192] width 54 height 15
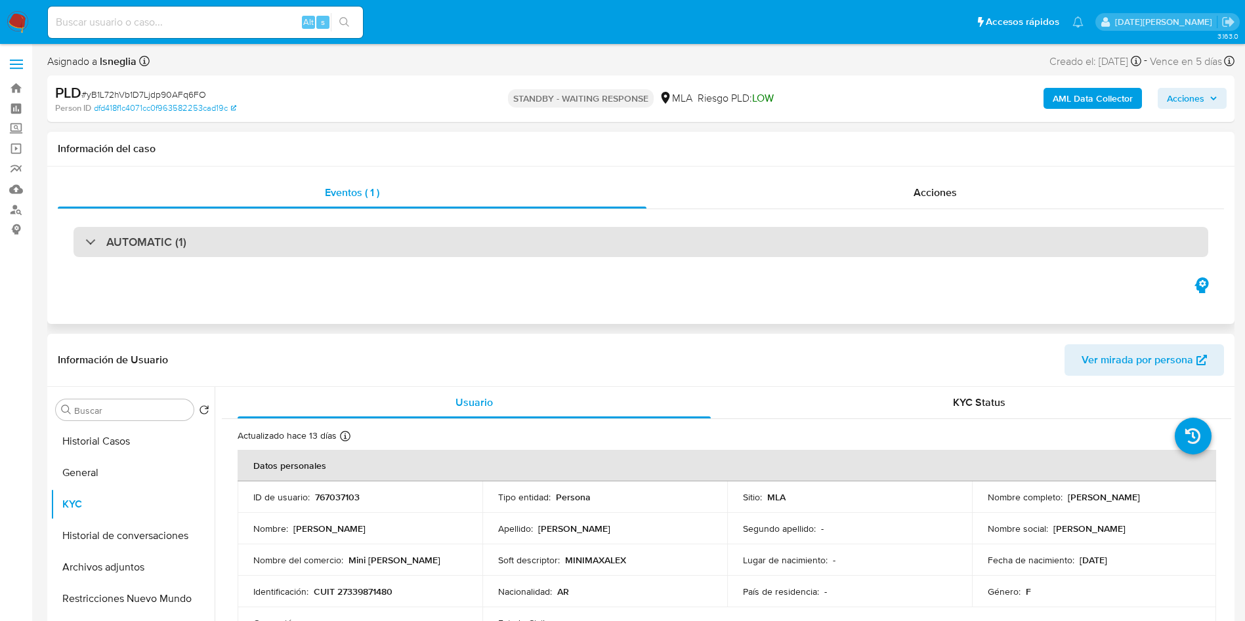
click at [365, 251] on div "AUTOMATIC (1)" at bounding box center [640, 242] width 1134 height 30
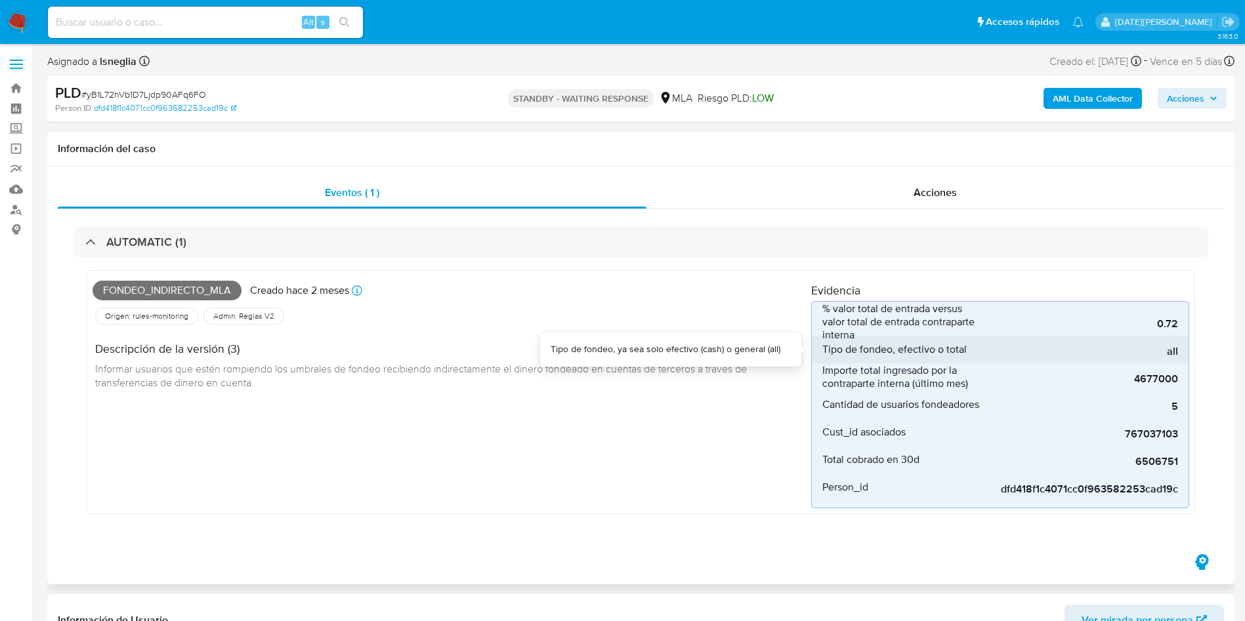
drag, startPoint x: 1167, startPoint y: 350, endPoint x: 1181, endPoint y: 350, distance: 14.4
click at [1181, 350] on li "Tipo de fondeo, efectivo o total all" at bounding box center [1000, 350] width 377 height 28
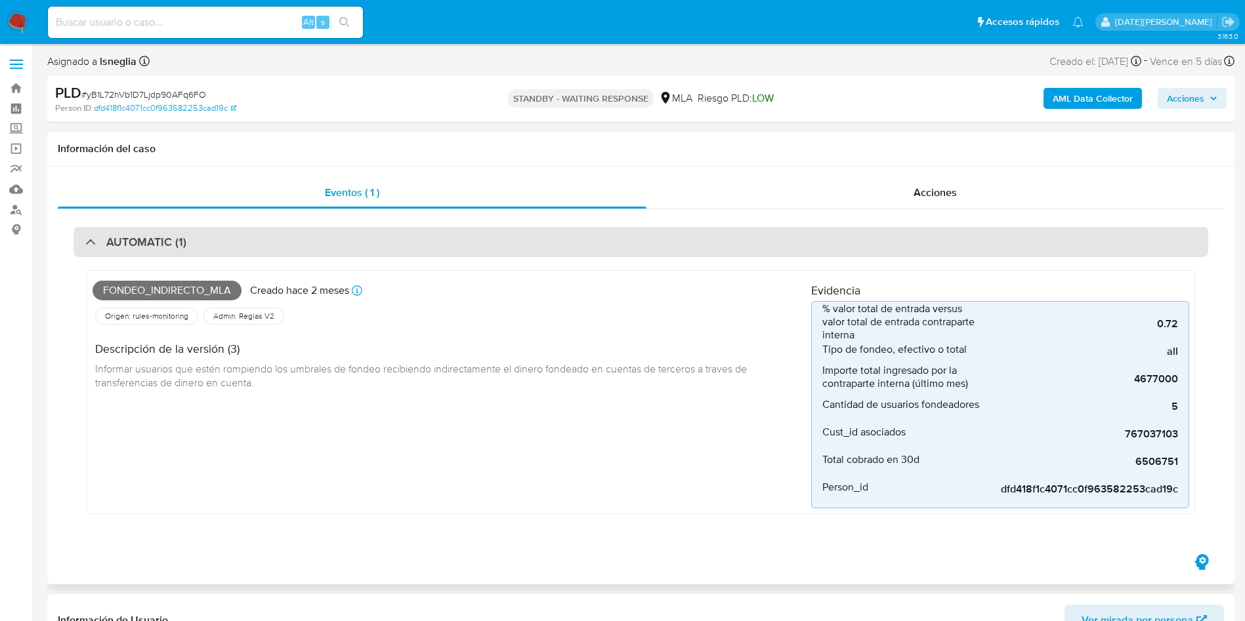
click at [82, 235] on div "AUTOMATIC (1)" at bounding box center [640, 242] width 1134 height 30
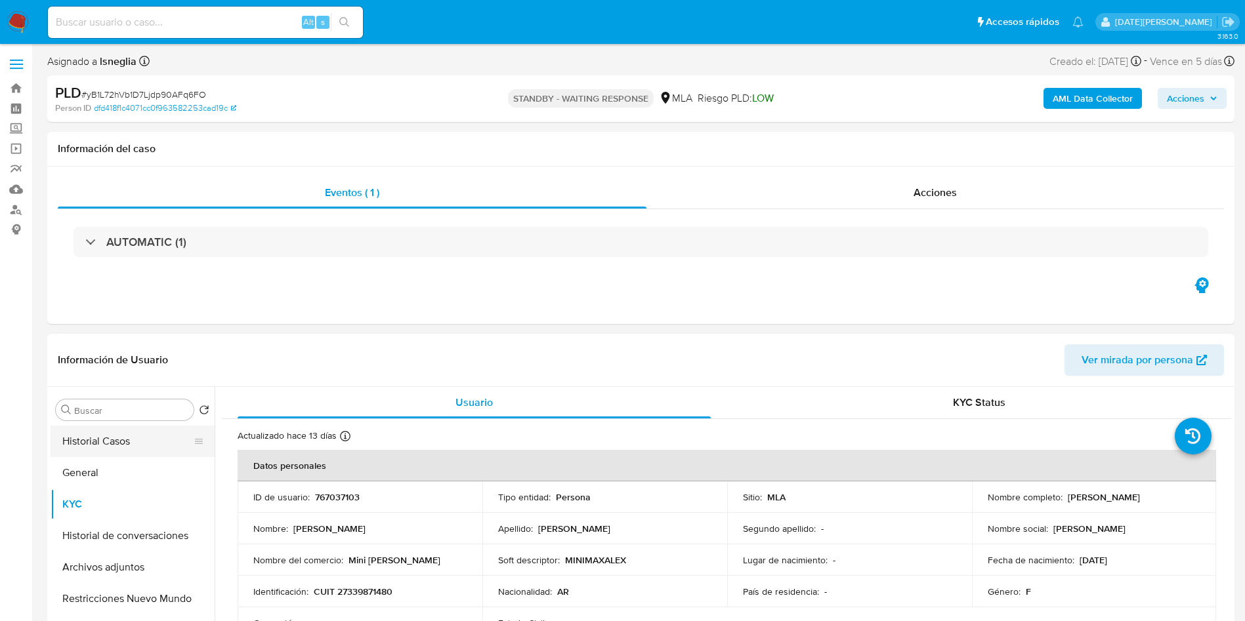
click at [113, 449] on button "Historial Casos" at bounding box center [128, 441] width 154 height 31
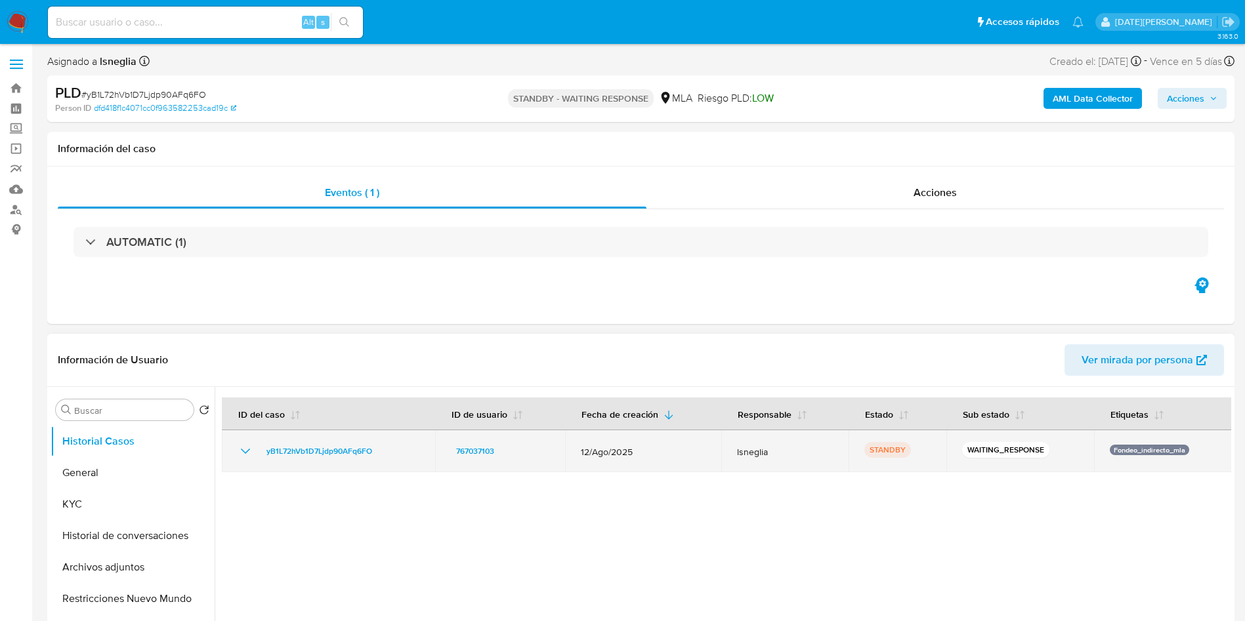
drag, startPoint x: 583, startPoint y: 452, endPoint x: 643, endPoint y: 454, distance: 60.4
click at [643, 454] on span "12/Ago/2025" at bounding box center [643, 452] width 125 height 12
